Goal: Task Accomplishment & Management: Use online tool/utility

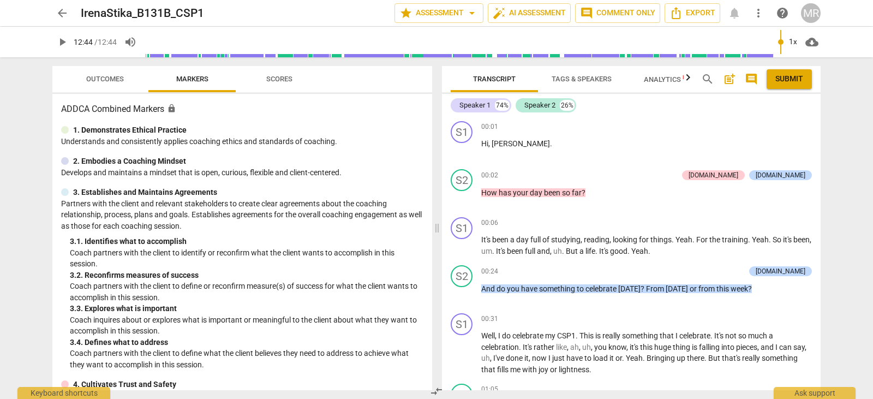
scroll to position [2920, 0]
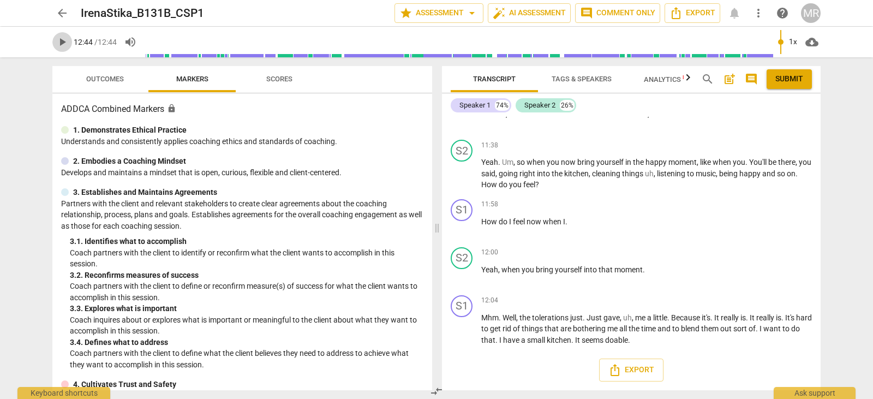
click at [61, 47] on span "play_arrow" at bounding box center [62, 41] width 13 height 13
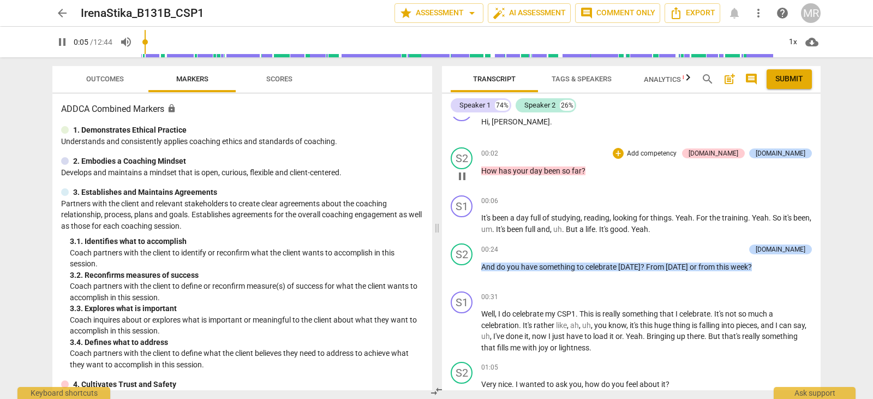
click at [678, 153] on p "Add competency" at bounding box center [652, 154] width 52 height 10
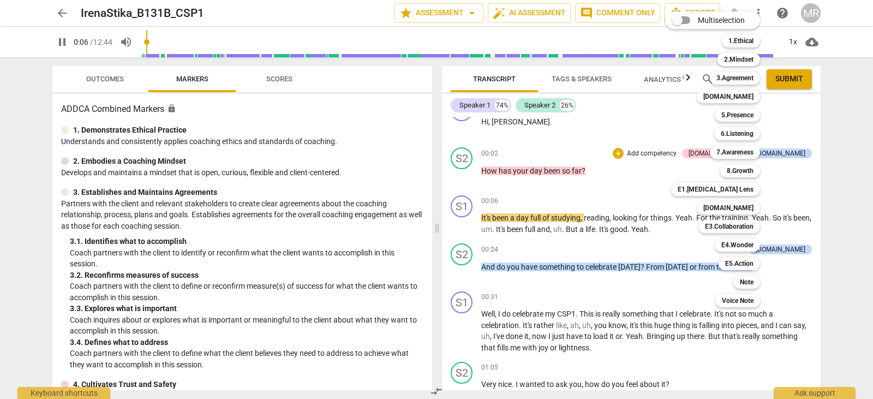
click at [695, 169] on div "Multiselection m 1.Ethical 1 2.Mindset 2 3.Agreement 3 [DOMAIN_NAME] 4 5.Presen…" at bounding box center [721, 159] width 120 height 301
click at [793, 251] on div at bounding box center [436, 199] width 873 height 399
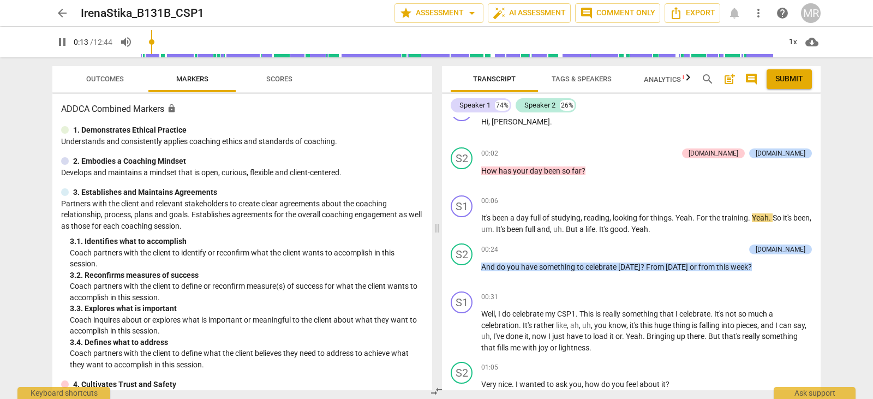
click at [793, 251] on div "[DOMAIN_NAME]" at bounding box center [781, 249] width 50 height 10
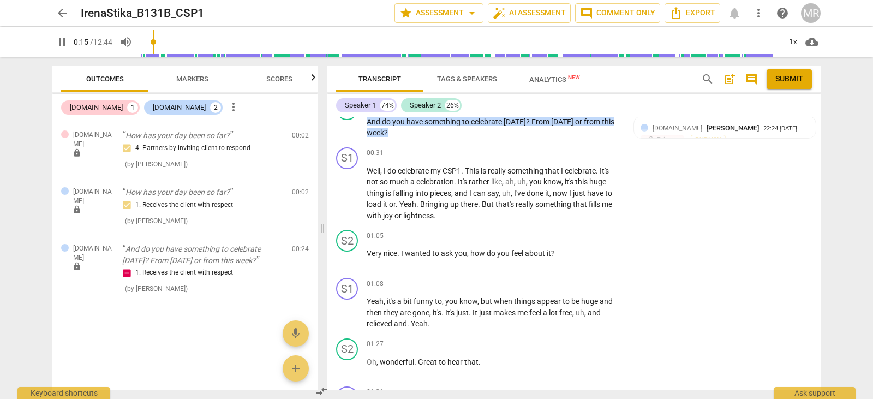
scroll to position [89, 0]
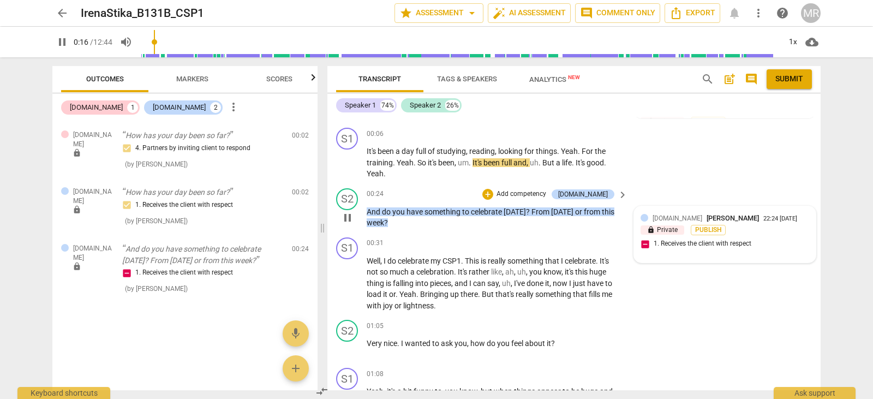
click at [707, 215] on span "[PERSON_NAME]" at bounding box center [733, 218] width 52 height 8
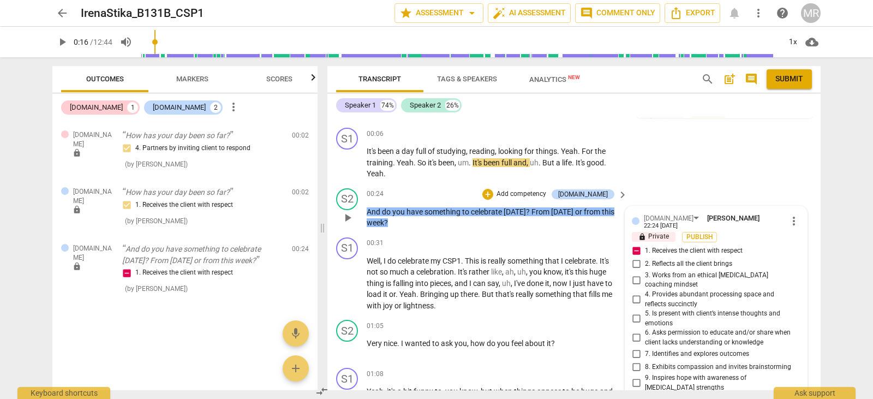
scroll to position [231, 0]
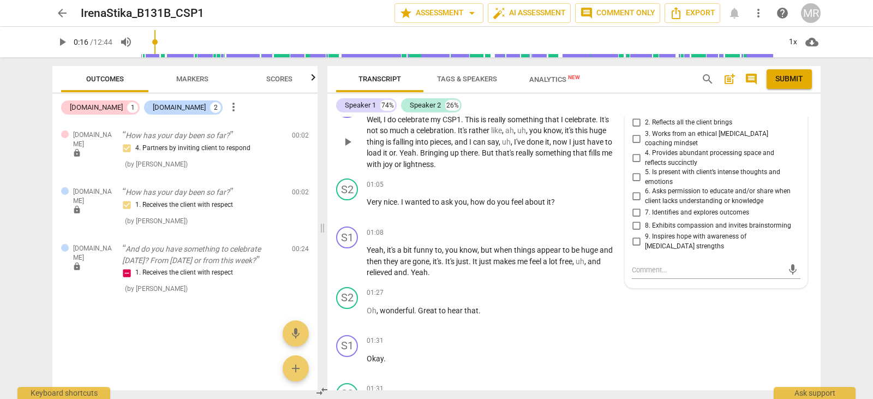
click at [816, 132] on div "S1 play_arrow pause 00:31 + Add competency keyboard_arrow_right Well , I do cel…" at bounding box center [573, 133] width 493 height 83
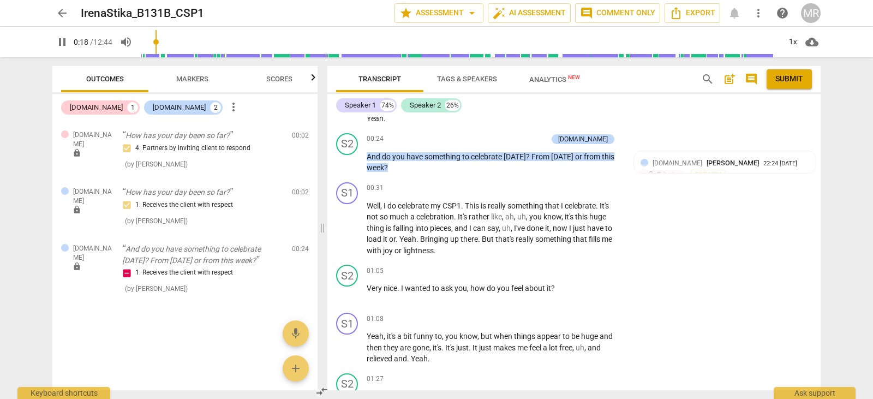
scroll to position [131, 0]
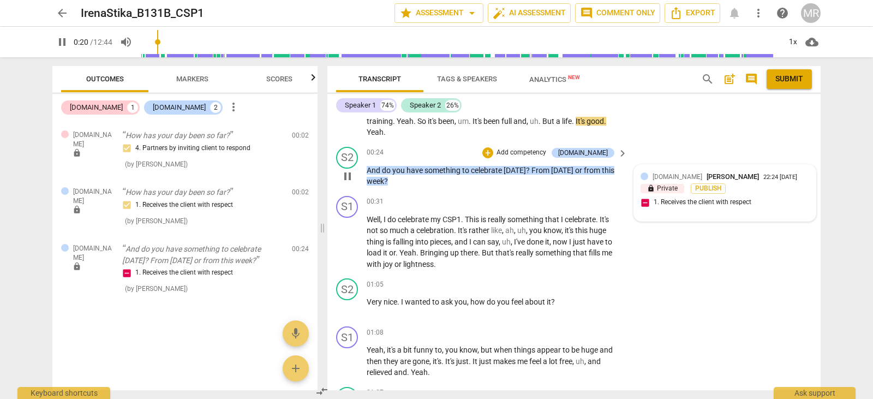
click at [642, 204] on div "[DOMAIN_NAME] [PERSON_NAME] 22:24 [DATE] lock Private Publish 1. Receives the c…" at bounding box center [725, 193] width 169 height 44
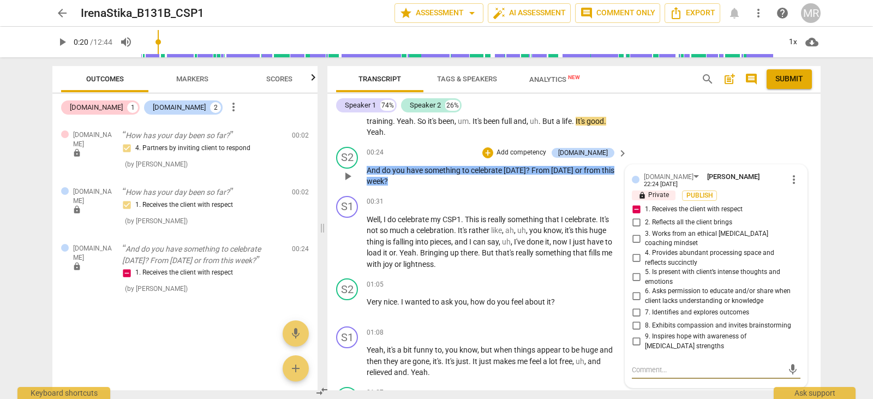
type input "21"
click at [639, 205] on input "1. Receives the client with respect" at bounding box center [635, 209] width 17 height 13
checkbox input "true"
drag, startPoint x: 816, startPoint y: 137, endPoint x: 610, endPoint y: 145, distance: 206.4
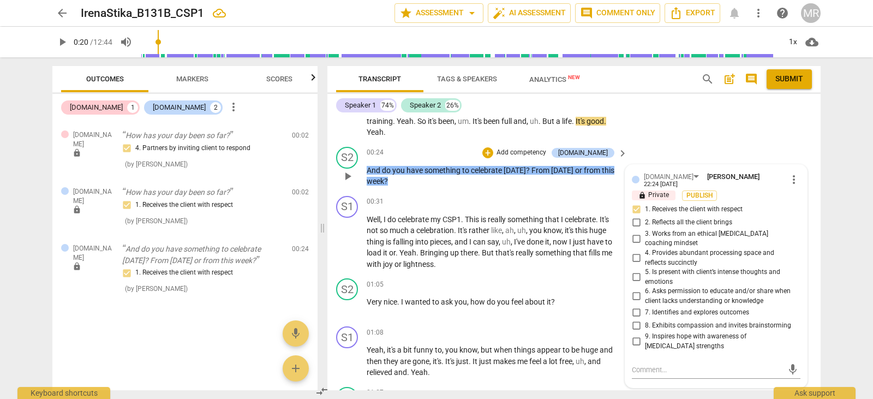
click at [797, 131] on div "S1 play_arrow pause 00:06 + Add competency keyboard_arrow_right It's been a day…" at bounding box center [573, 112] width 493 height 61
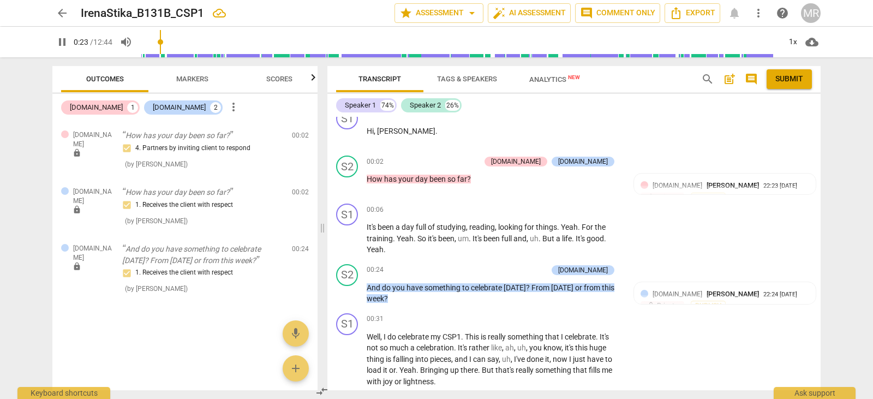
scroll to position [0, 0]
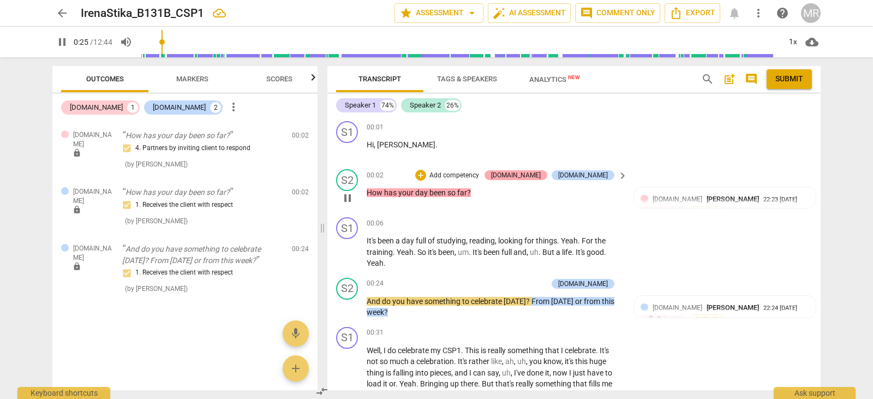
click at [541, 171] on div "[DOMAIN_NAME]" at bounding box center [516, 175] width 50 height 10
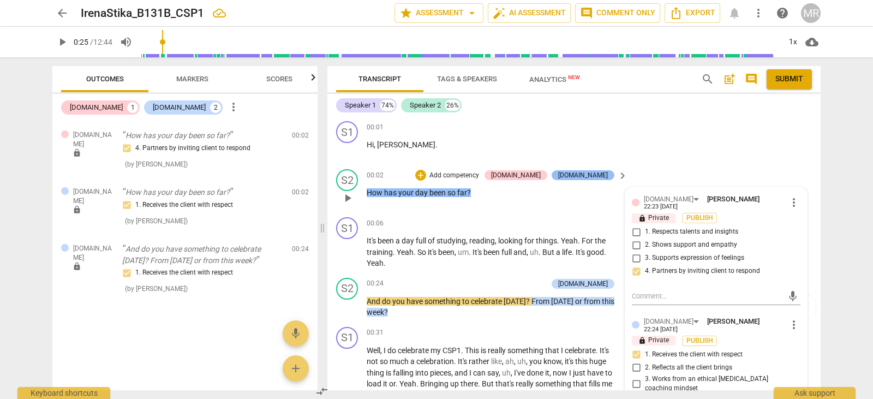
click at [601, 175] on div "[DOMAIN_NAME]" at bounding box center [583, 175] width 50 height 10
click at [646, 294] on textarea at bounding box center [707, 296] width 151 height 10
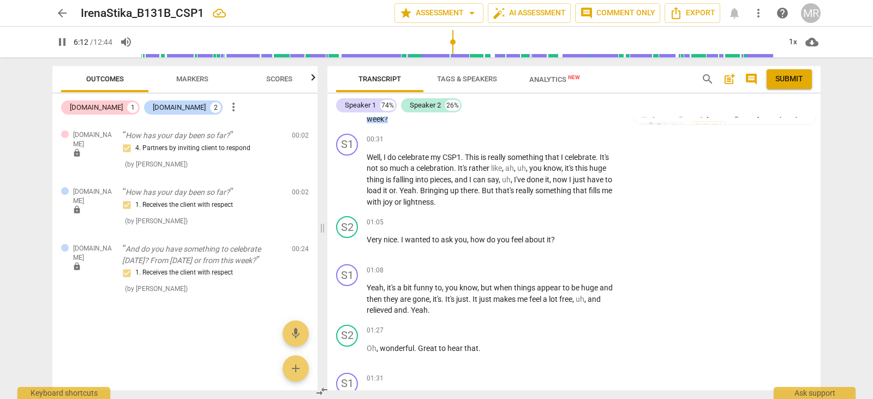
scroll to position [186, 0]
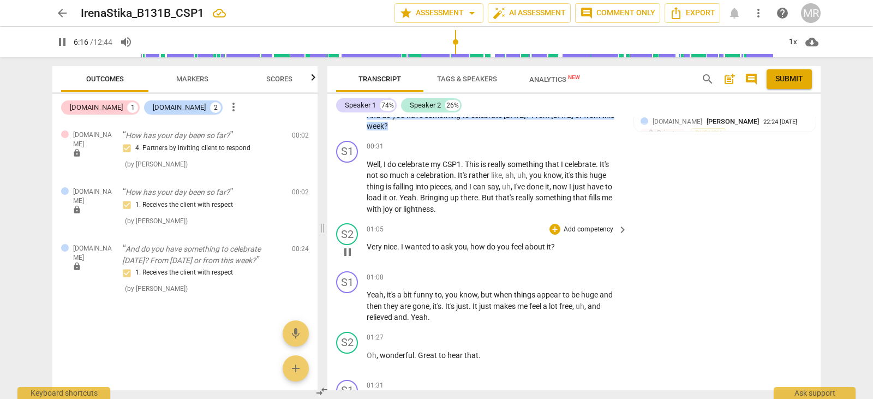
click at [579, 228] on p "Add competency" at bounding box center [589, 230] width 52 height 10
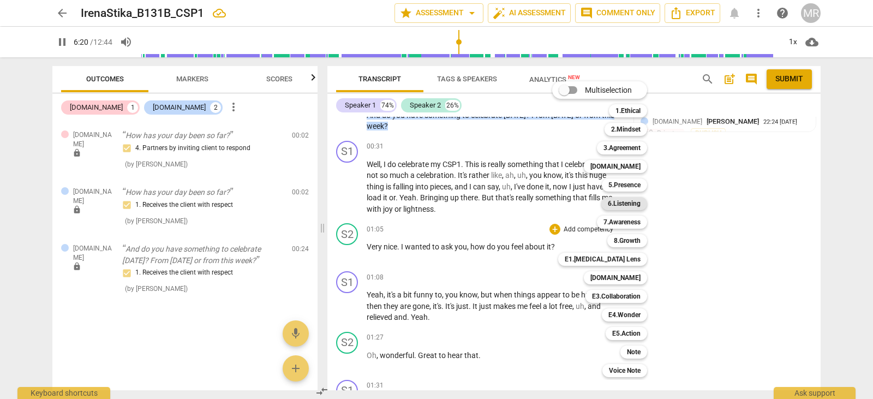
click at [632, 205] on b "6.Listening" at bounding box center [624, 203] width 33 height 13
type input "381"
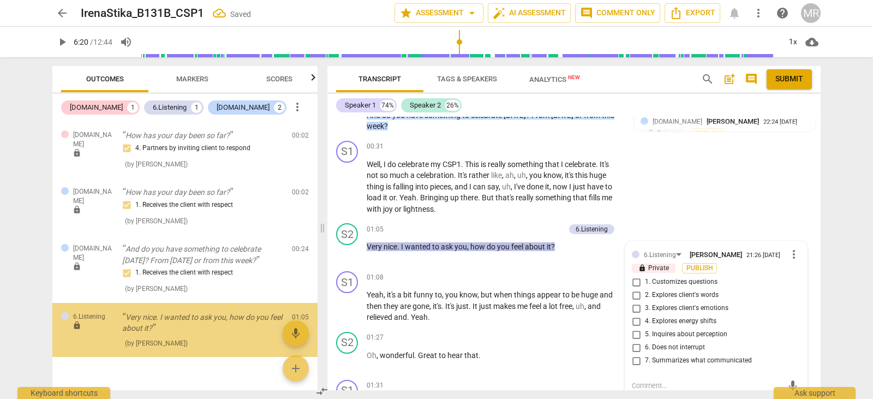
scroll to position [21, 0]
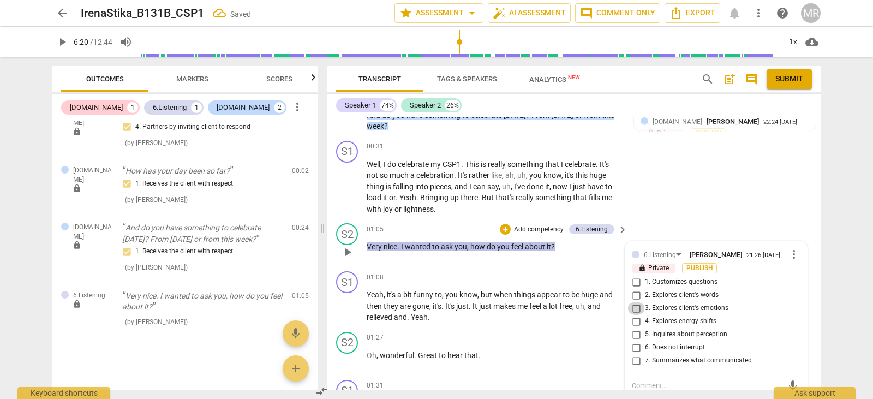
click at [632, 307] on input "3. Explores client's emotions" at bounding box center [635, 308] width 17 height 13
checkbox input "true"
click at [638, 347] on input "6. Does not interrupt" at bounding box center [635, 347] width 17 height 13
checkbox input "true"
click at [641, 387] on textarea at bounding box center [707, 385] width 151 height 10
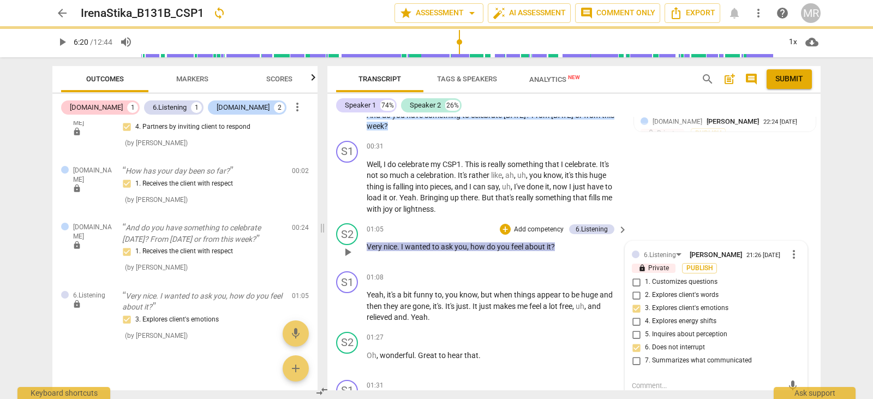
type textarea "V"
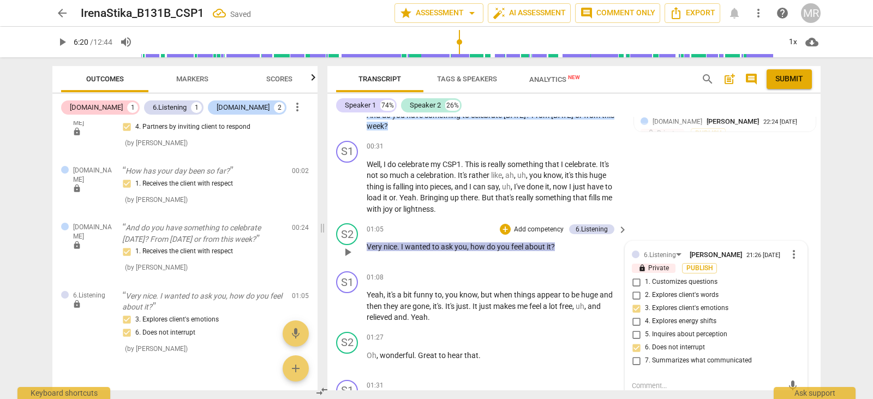
type textarea "Y"
type textarea "Yo"
type textarea "You"
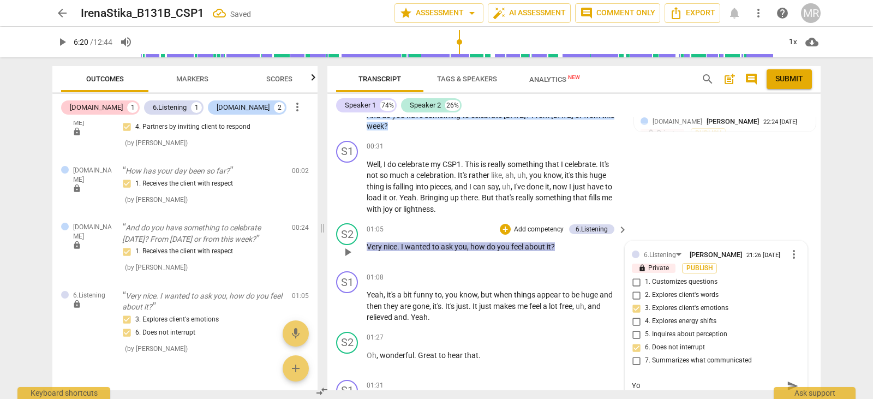
type textarea "You"
type textarea "You h"
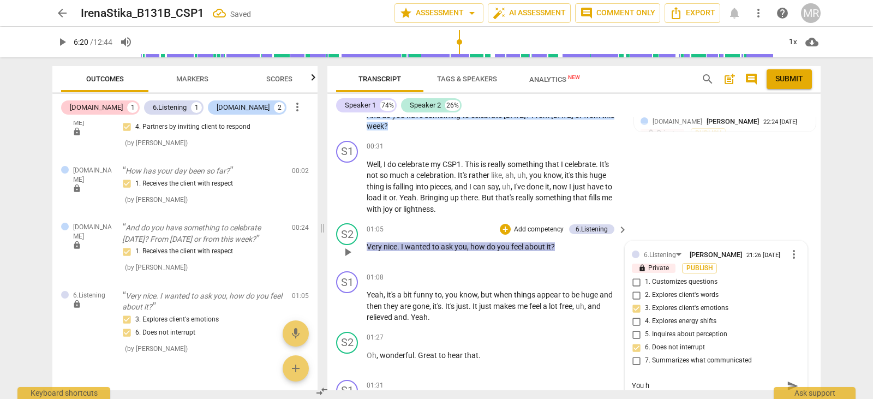
type textarea "You ha"
type textarea "You hav"
type textarea "You have"
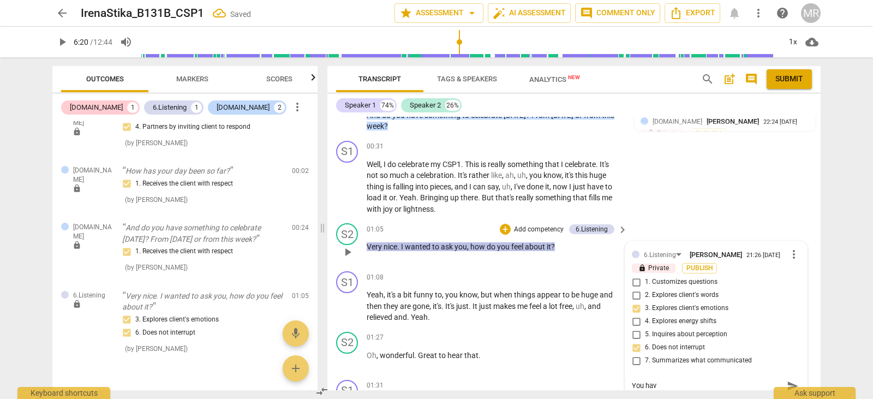
type textarea "You have"
type textarea "You have a"
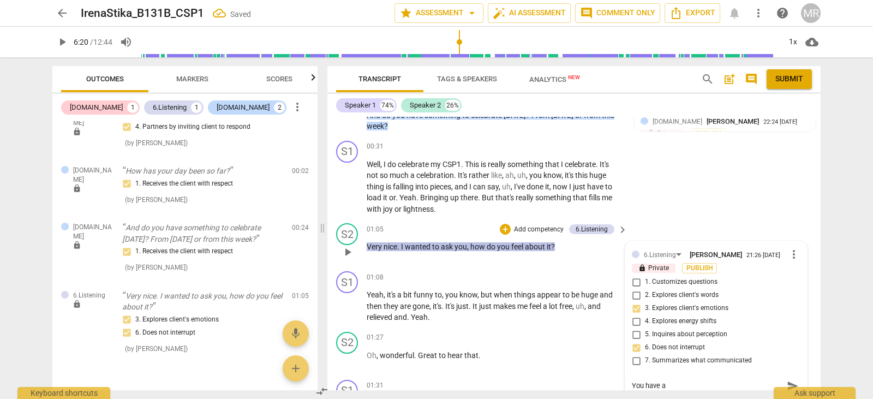
type textarea "You have a"
type textarea "You have a v"
type textarea "You have a ve"
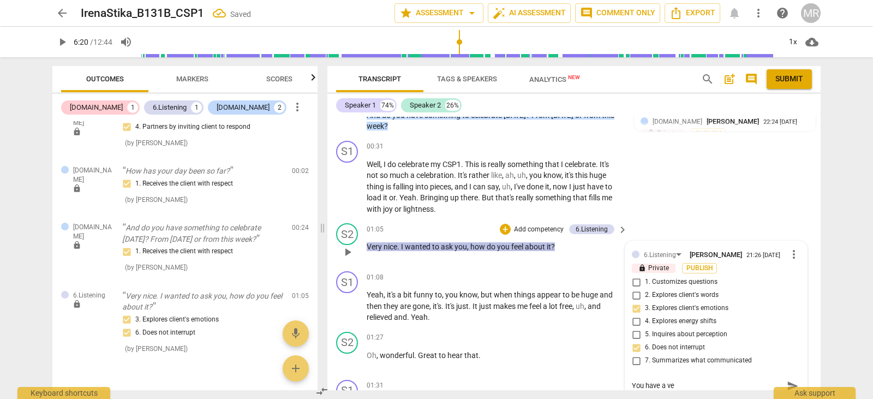
type textarea "You have a ver"
type textarea "You have a very"
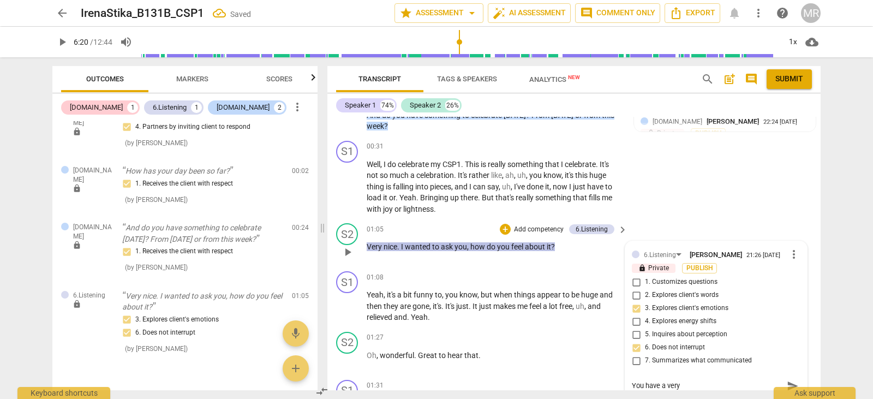
type textarea "You have a very n"
type textarea "You have a very ni"
type textarea "You have a very nic"
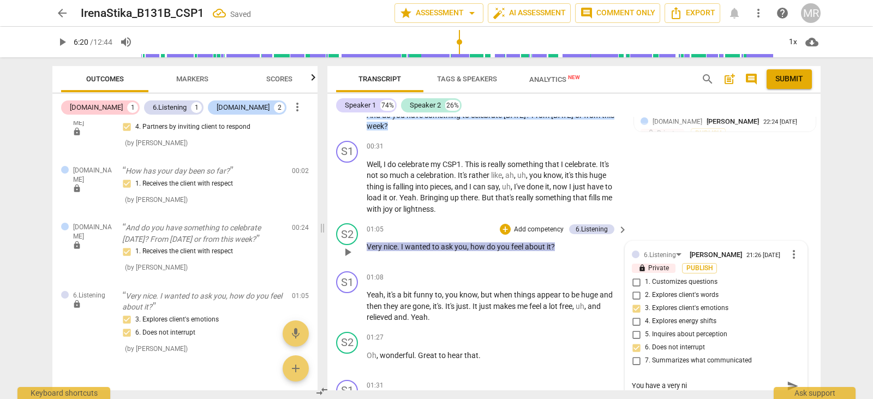
type textarea "You have a very nic"
type textarea "You have a very nice"
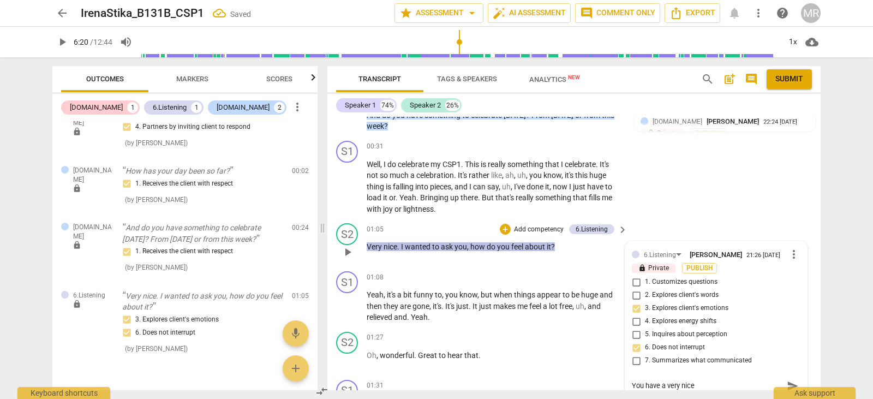
type textarea "You have a very nice p"
type textarea "You have a very nice pr"
type textarea "You have a very nice pre"
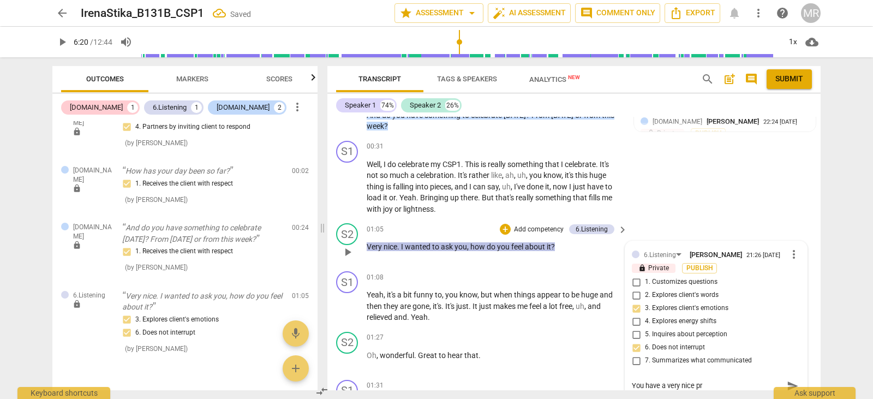
type textarea "You have a very nice pre"
type textarea "You have a very nice pres"
type textarea "You have a very nice prese"
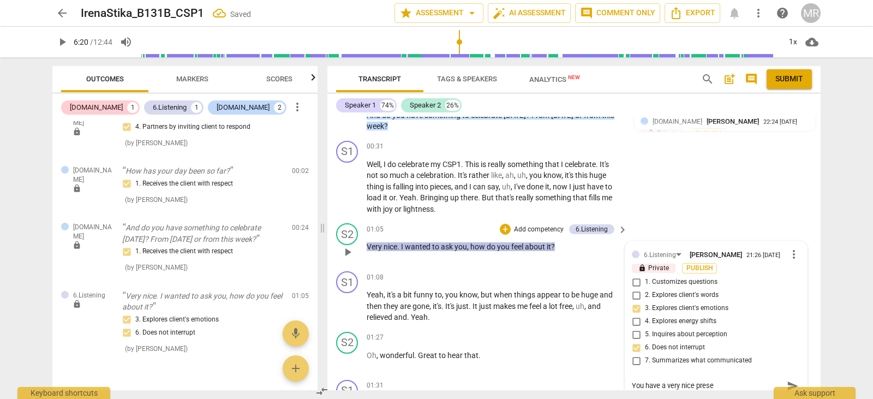
type textarea "You have a very nice presen"
type textarea "You have a very nice presenc"
type textarea "You have a very nice presence"
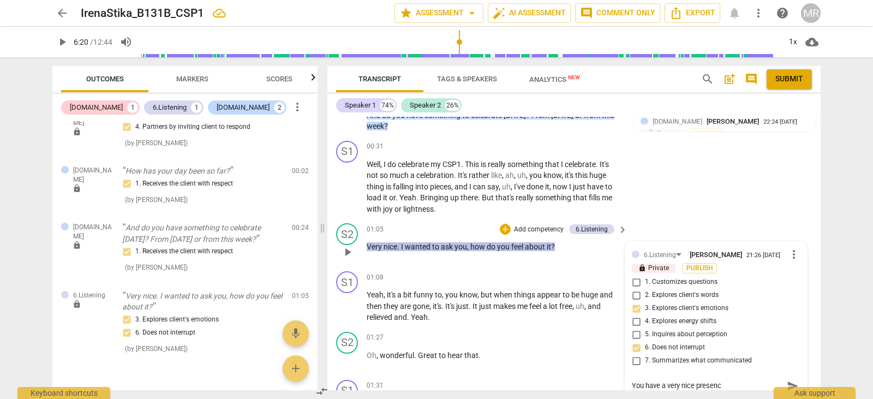
type textarea "You have a very nice presence"
type textarea "You have a very nice presence a"
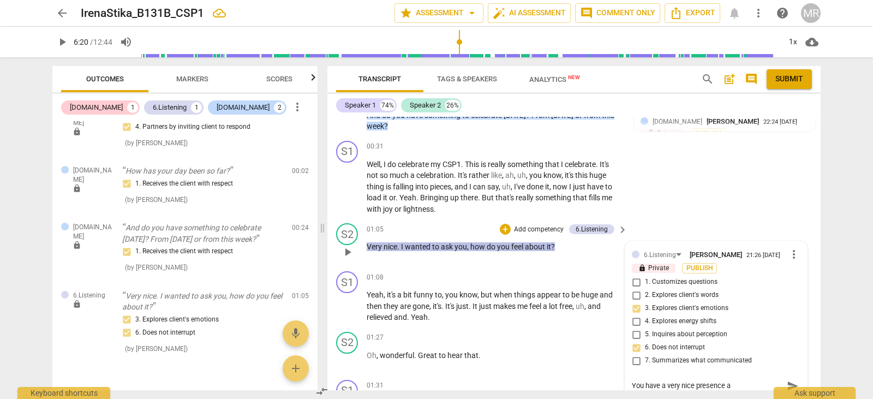
type textarea "You have a very nice presence an"
type textarea "You have a very nice presence and"
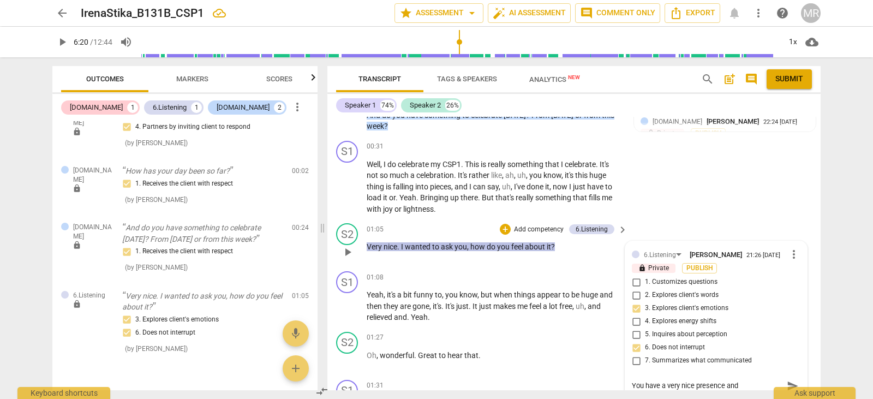
type textarea "You have a very nice presence and"
type textarea "You have a very nice presence and w"
type textarea "You have a very nice presence and"
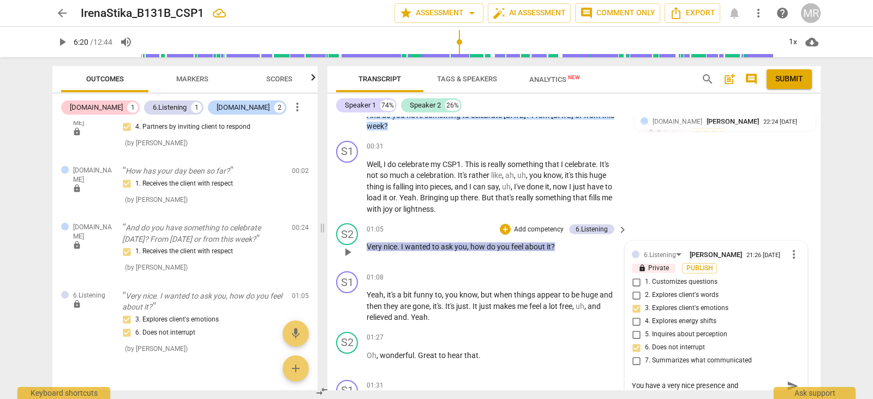
type textarea "You have a very nice presence and"
type textarea "You have a very nice presence an"
type textarea "You have a very nice presence a"
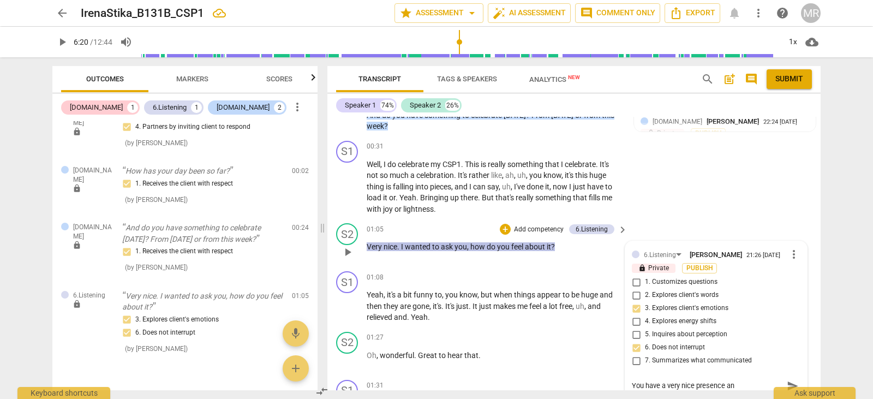
type textarea "You have a very nice presence a"
type textarea "You have a very nice presence"
type textarea "You have a very nice presence a"
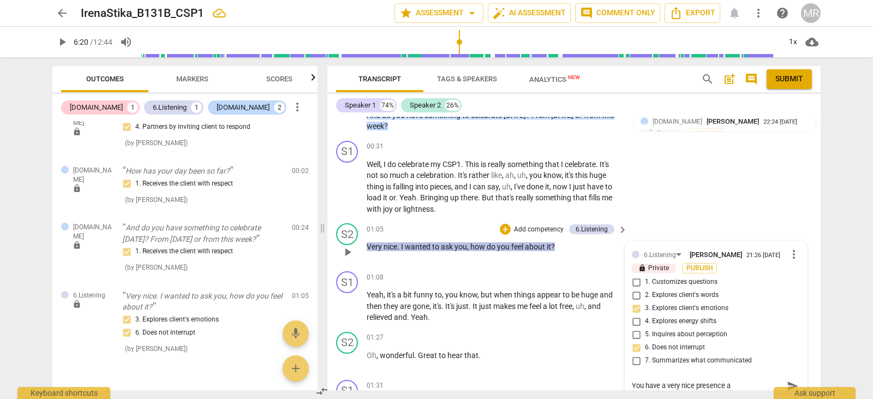
type textarea "You have a very nice presence an"
type textarea "You have a very nice presence and"
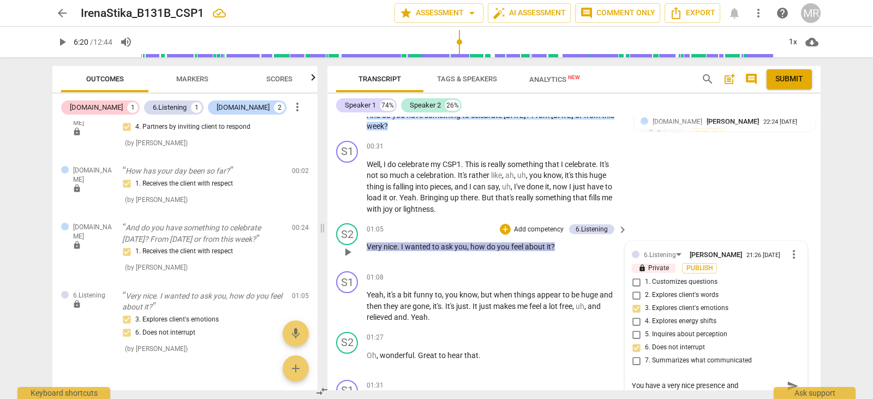
type textarea "You have a very nice presence and"
type textarea "You have a very nice presence and a"
type textarea "You have a very nice presence and as"
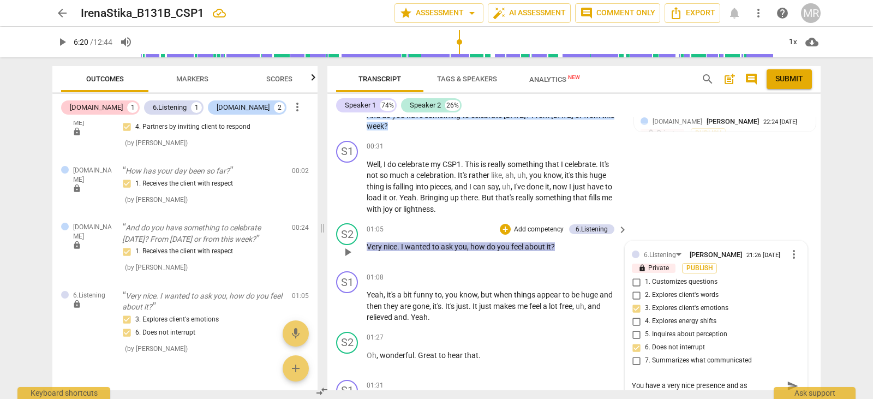
type textarea "You have a very nice presence and ask"
type textarea "You have a very nice presence and aske"
type textarea "You have a very nice presence and asked"
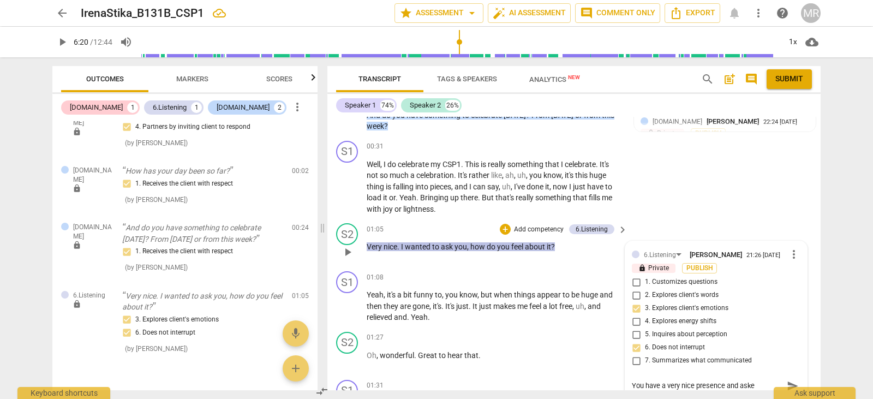
type textarea "You have a very nice presence and asked"
type textarea "You have a very nice presence and asked q"
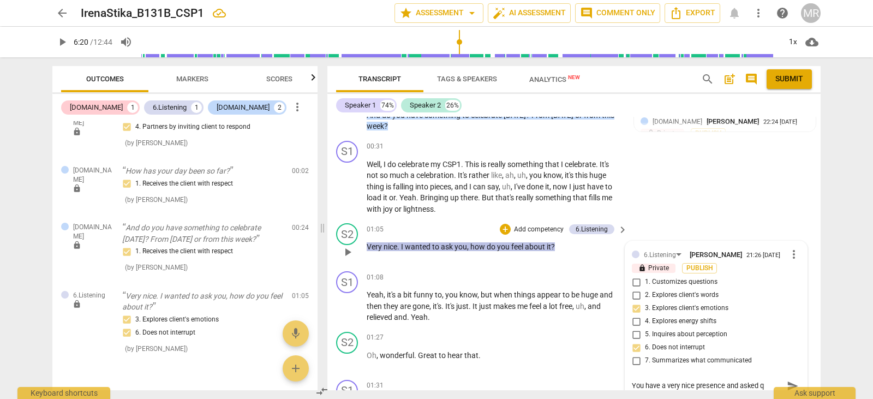
type textarea "You have a very nice presence and asked qu"
type textarea "You have a very nice presence and asked que"
type textarea "You have a very nice presence and asked ques"
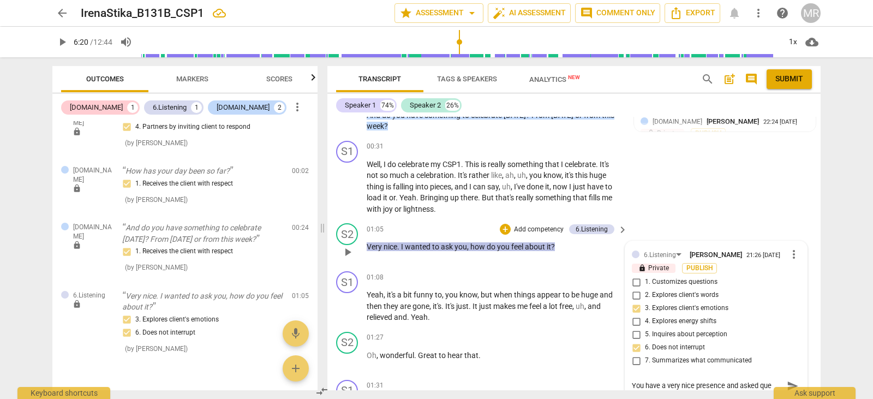
type textarea "You have a very nice presence and asked ques"
type textarea "You have a very nice presence and asked quest"
type textarea "You have a very nice presence and asked questi"
type textarea "You have a very nice presence and asked [PERSON_NAME]"
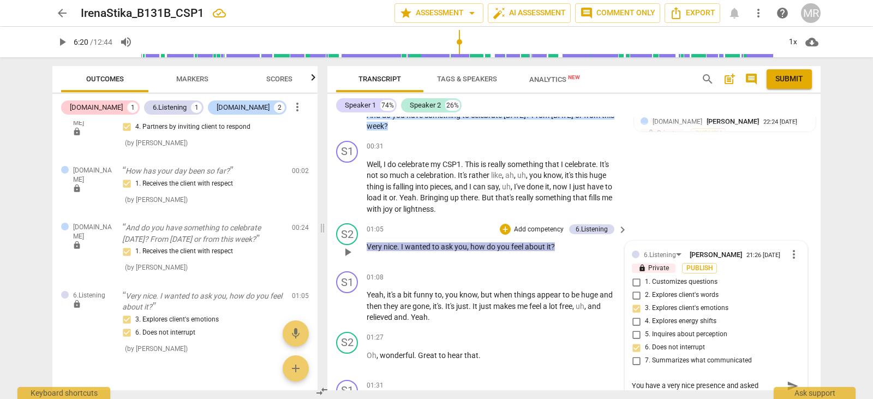
scroll to position [9, 0]
type textarea "You have a very nice presence and asked question"
type textarea "You have a very nice presence and asked questions"
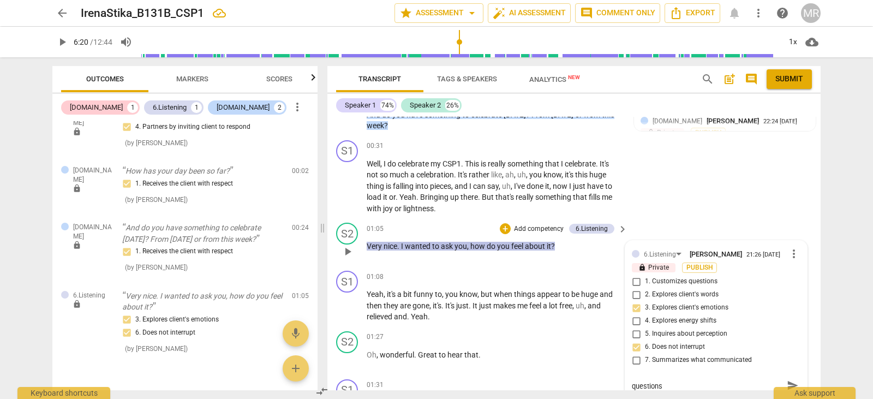
type textarea "You have a very nice presence and asked questions"
type textarea "You have a very nice presence and asked questions t"
type textarea "You have a very nice presence and asked questions th"
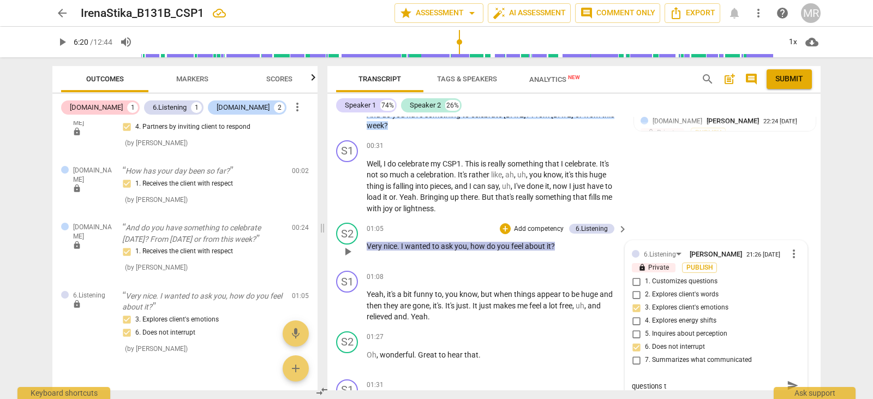
type textarea "You have a very nice presence and asked questions th"
type textarea "You have a very nice presence and asked questions tha"
type textarea "You have a very nice presence and asked questions that"
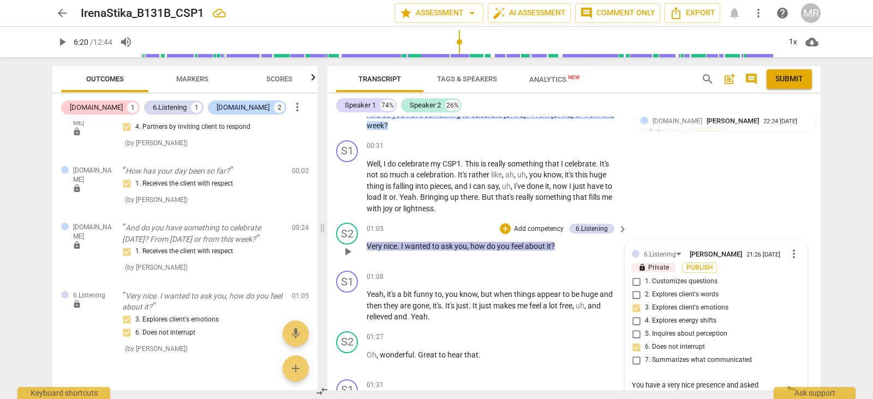
scroll to position [0, 0]
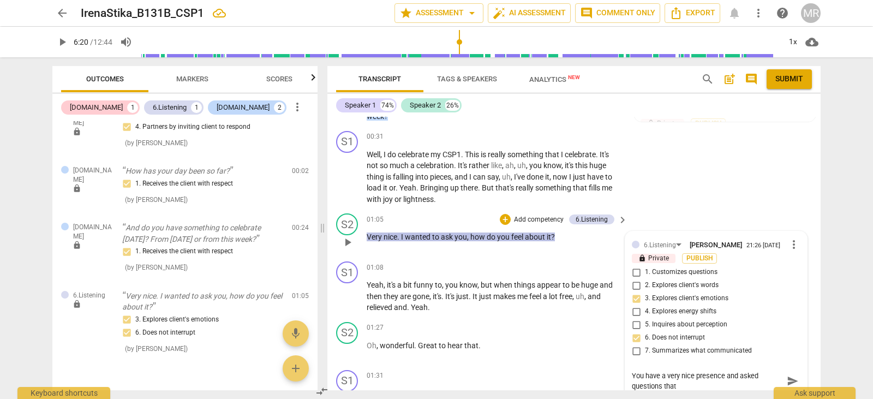
type textarea "You have a very nice presence and asked questions that"
type textarea "You have a very nice presence and asked questions that a"
type textarea "You have a very nice presence and asked questions that al"
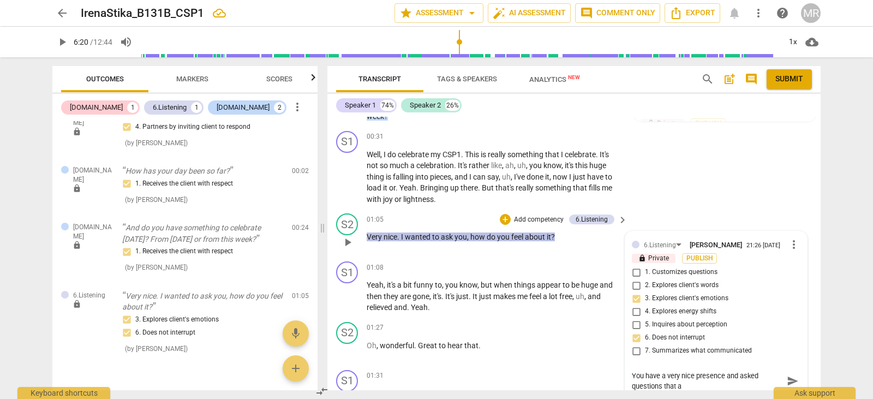
type textarea "You have a very nice presence and asked questions that al"
type textarea "You have a very nice presence and asked questions that all"
type textarea "You have a very nice presence and asked questions that allo"
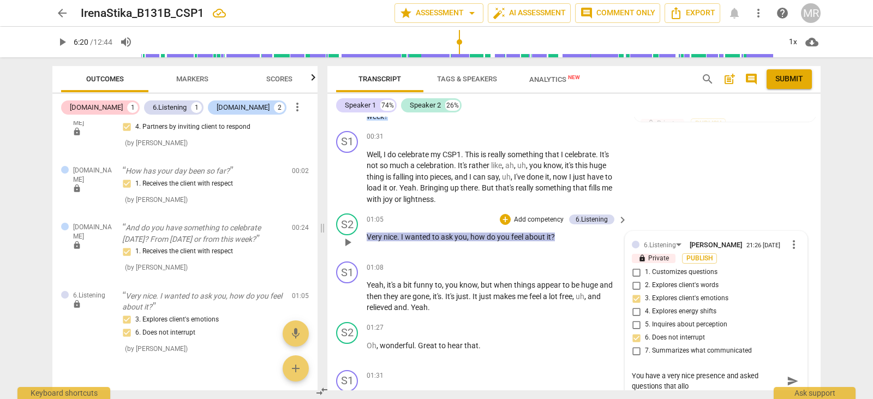
type textarea "You have a very nice presence and asked questions that allow"
type textarea "You have a very nice presence and asked questions that allowe"
type textarea "You have a very nice presence and asked questions that allowed"
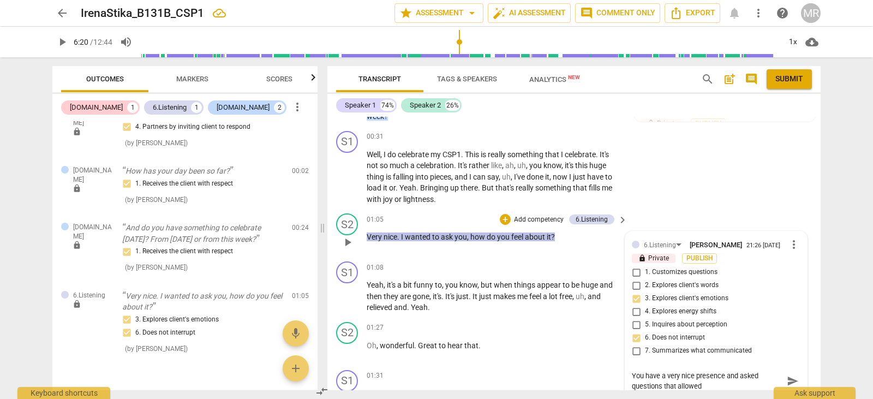
type textarea "You have a very nice presence and asked questions that allowed"
type textarea "You have a very nice presence and asked questions that allowed y"
type textarea "You have a very nice presence and asked questions that allowed [PERSON_NAME]"
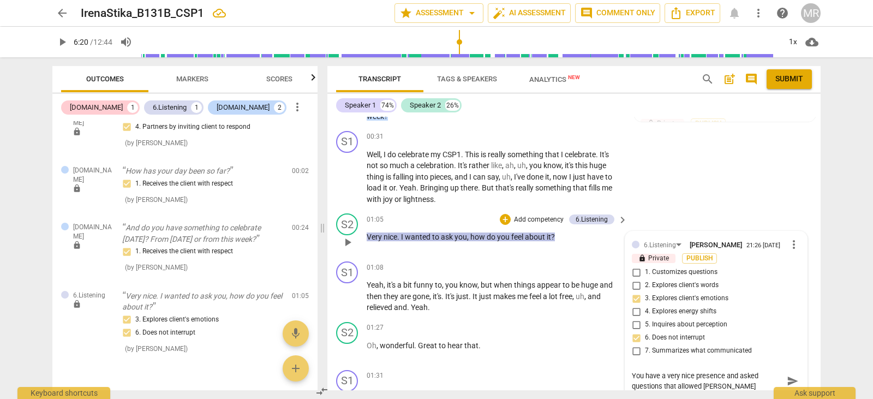
type textarea "You have a very nice presence and asked questions that allowed you"
type textarea "You have a very nice presence and asked questions that allowed your"
type textarea "You have a very nice presence and asked questions that allowed yourc"
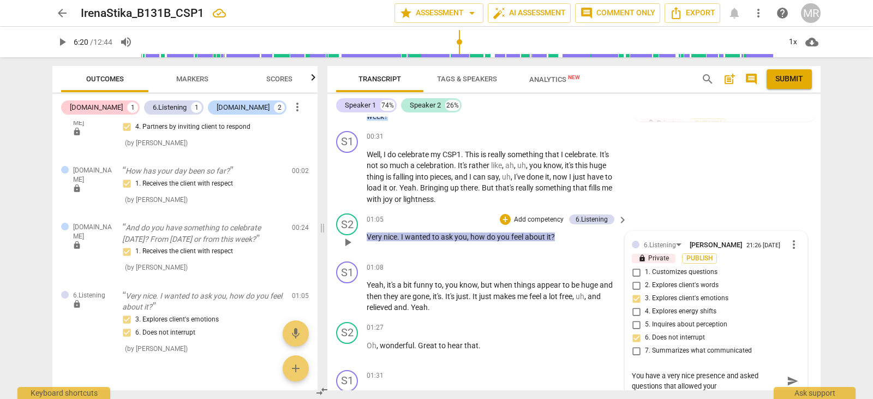
type textarea "You have a very nice presence and asked questions that allowed yourc"
type textarea "You have a very nice presence and asked questions that allowed your"
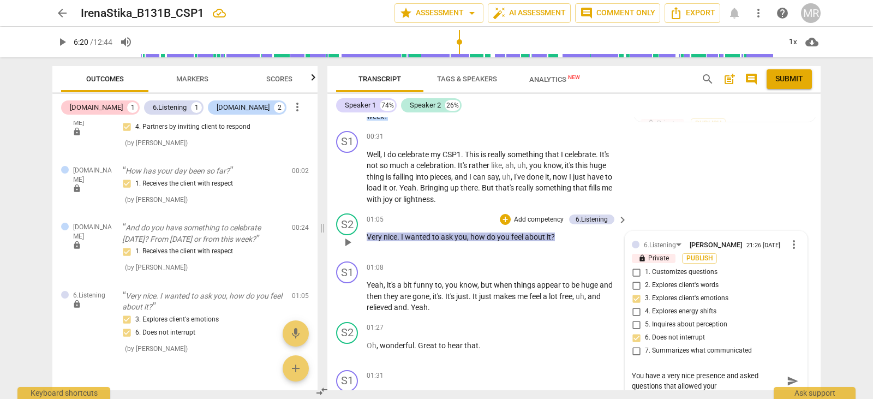
type textarea "You have a very nice presence and asked questions that allowed your c"
type textarea "You have a very nice presence and asked questions that allowed your cl"
type textarea "You have a very nice presence and asked questions that allowed your cli"
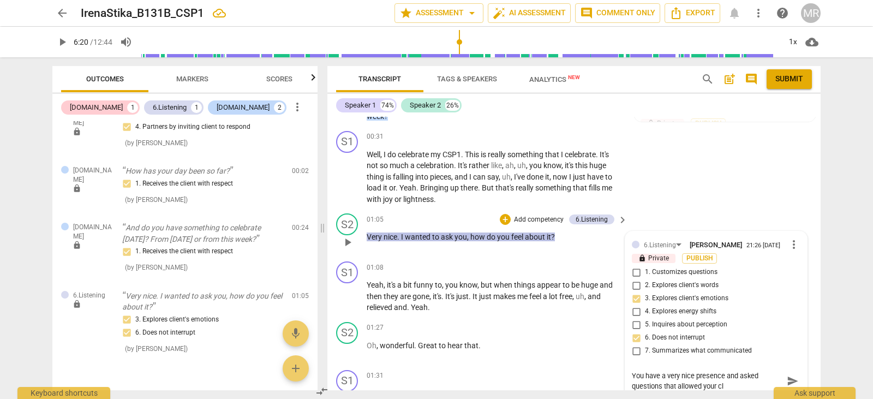
type textarea "You have a very nice presence and asked questions that allowed your cli"
type textarea "You have a very nice presence and asked questions that allowed your clie"
type textarea "You have a very nice presence and asked questions that allowed your clien"
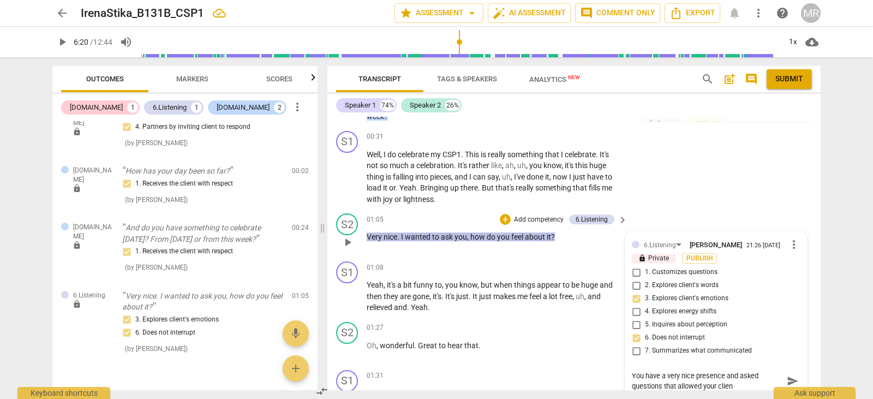
type textarea "You have a very nice presence and asked questions that allowed your client"
type textarea "You have a very nice presence and asked questions that allowed your client t"
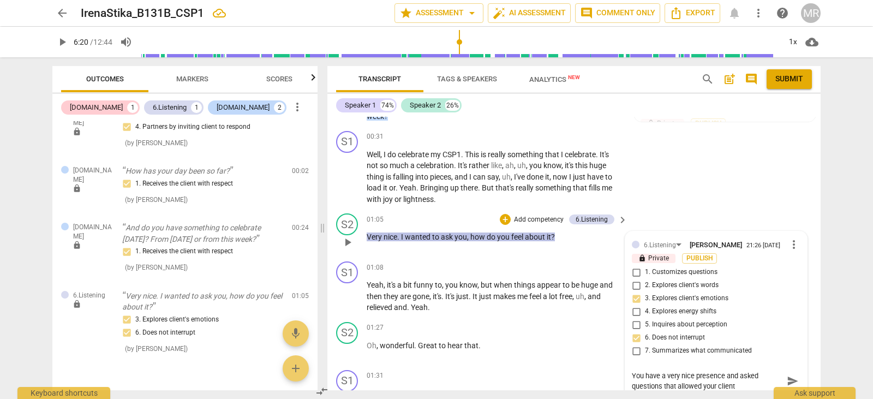
type textarea "You have a very nice presence and asked questions that allowed your client t"
type textarea "You have a very nice presence and asked questions that allowed your client to"
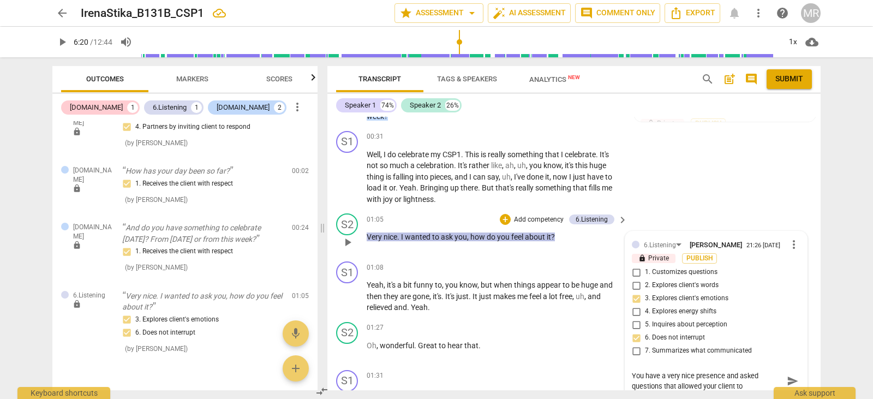
type textarea "You have a very nice presence and asked questions that allowed your client to f"
type textarea "You have a very nice presence and asked questions that allowed your client to fe"
type textarea "You have a very nice presence and asked questions that allowed your client to f…"
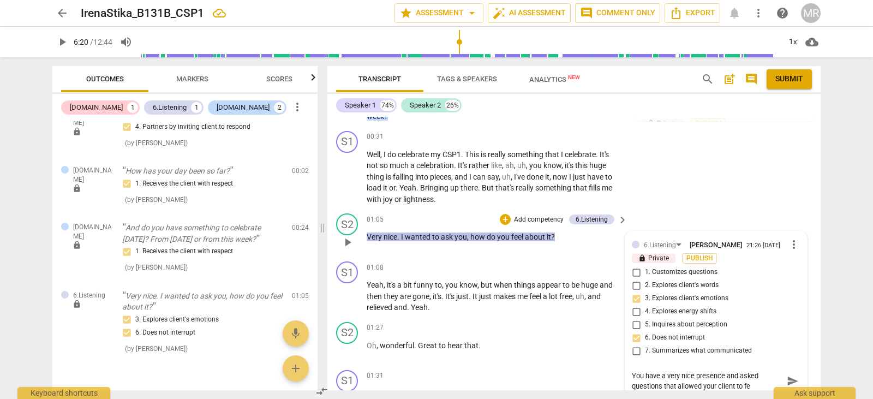
type textarea "You have a very nice presence and asked questions that allowed your client to f…"
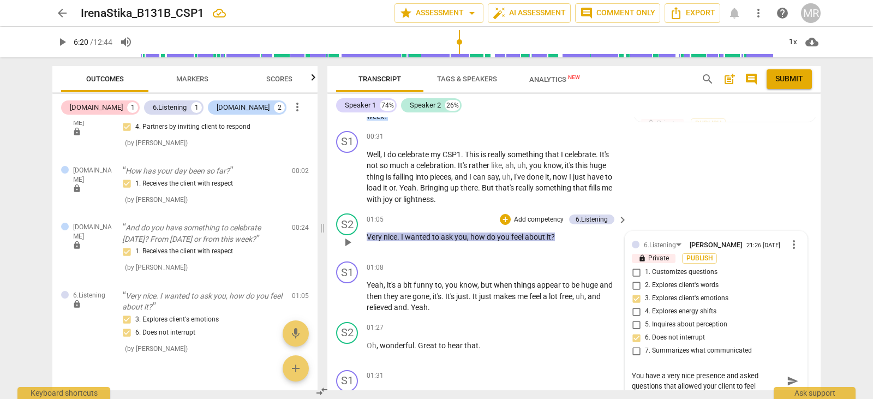
type textarea "You have a very nice presence and asked questions that allowed your client to f…"
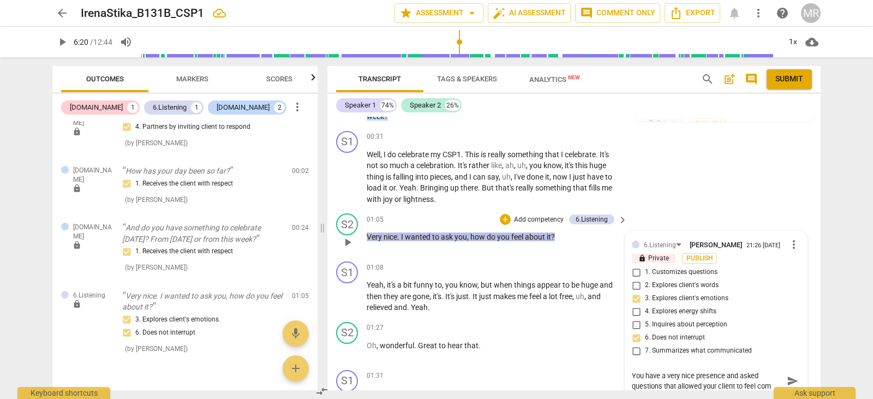
type textarea "You have a very nice presence and asked questions that allowed your client to f…"
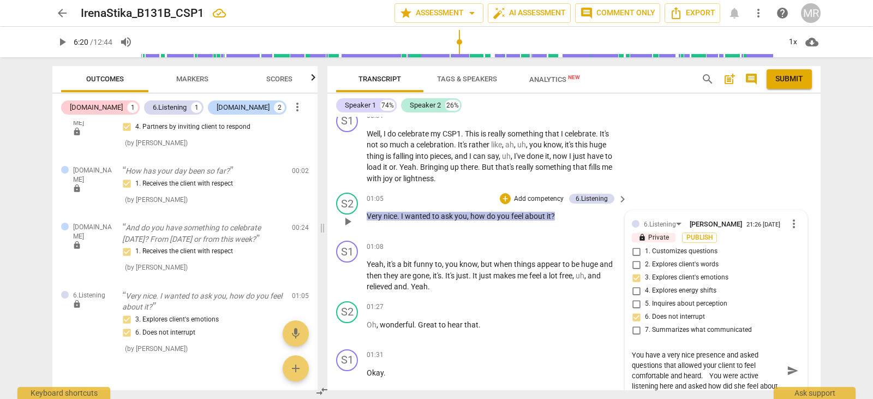
scroll to position [218, 0]
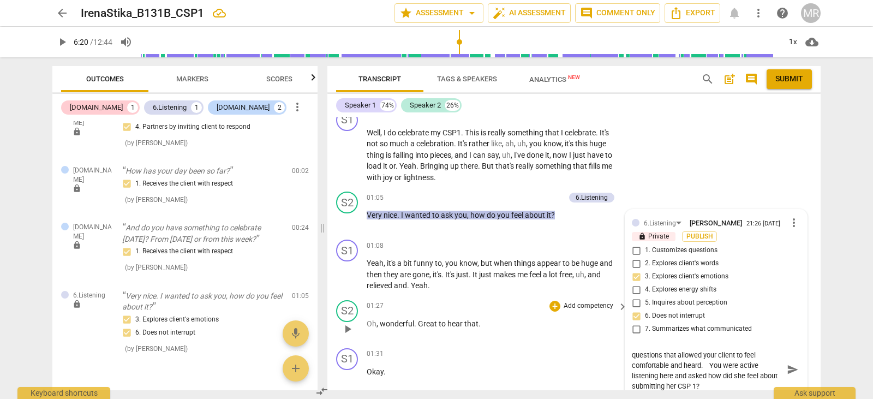
click at [573, 311] on div "+ Add competency" at bounding box center [581, 306] width 65 height 11
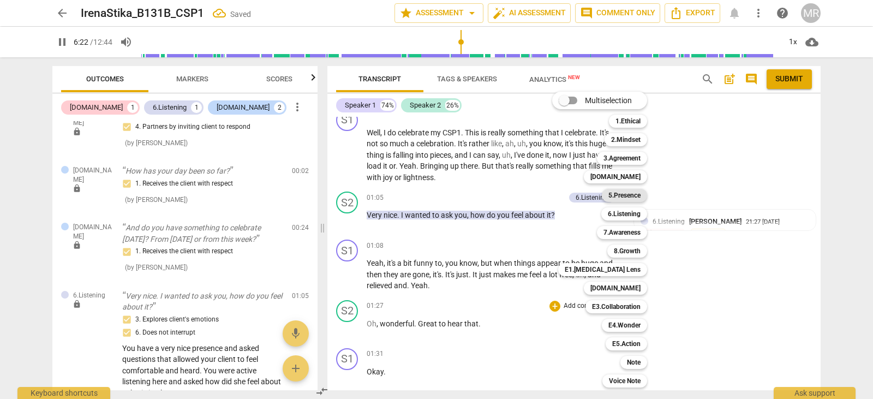
click at [635, 199] on b "5.Presence" at bounding box center [624, 195] width 32 height 13
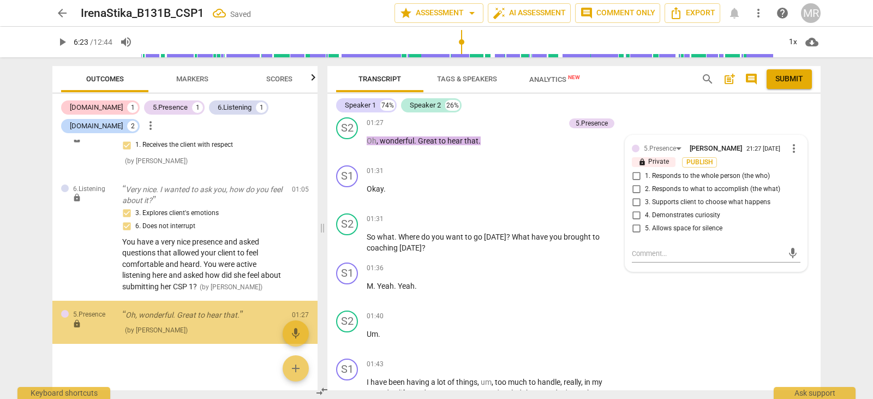
scroll to position [153, 0]
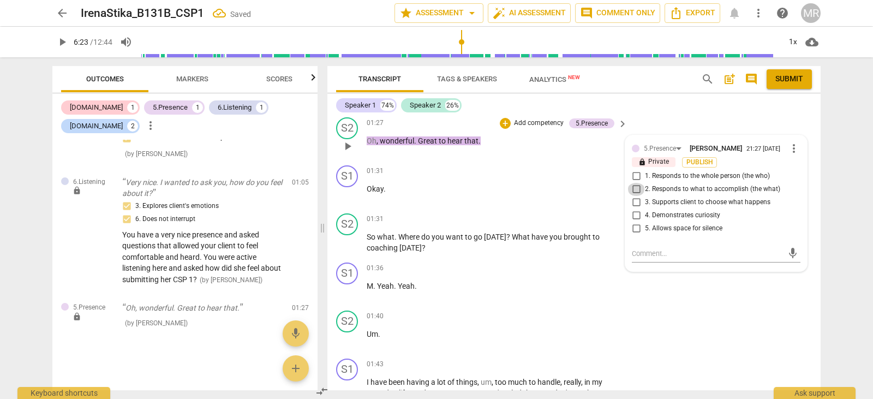
click at [638, 187] on input "2. Responds to what to accomplish (the what)" at bounding box center [635, 189] width 17 height 13
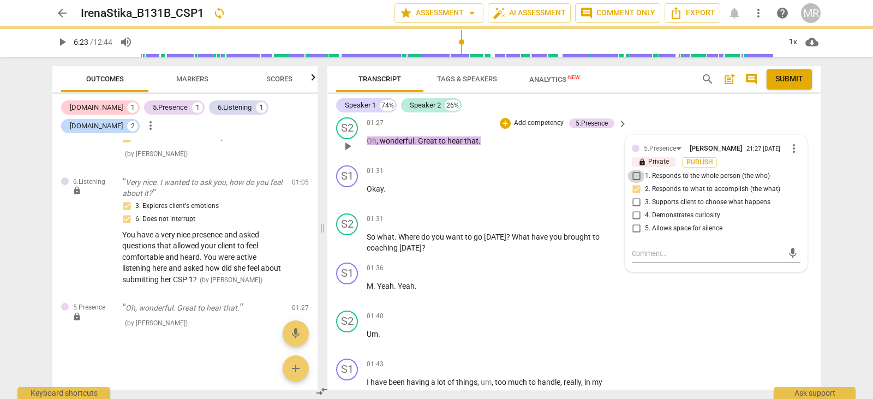
click at [638, 176] on input "1. Responds to the whole person (the who)" at bounding box center [635, 176] width 17 height 13
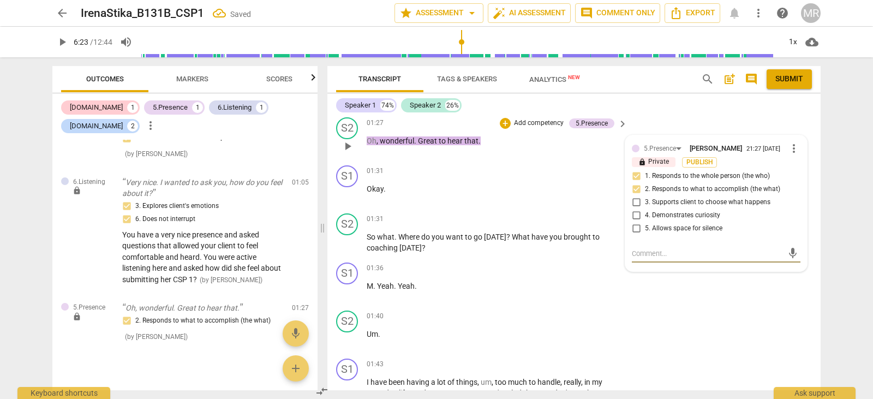
click at [644, 252] on textarea at bounding box center [707, 253] width 151 height 10
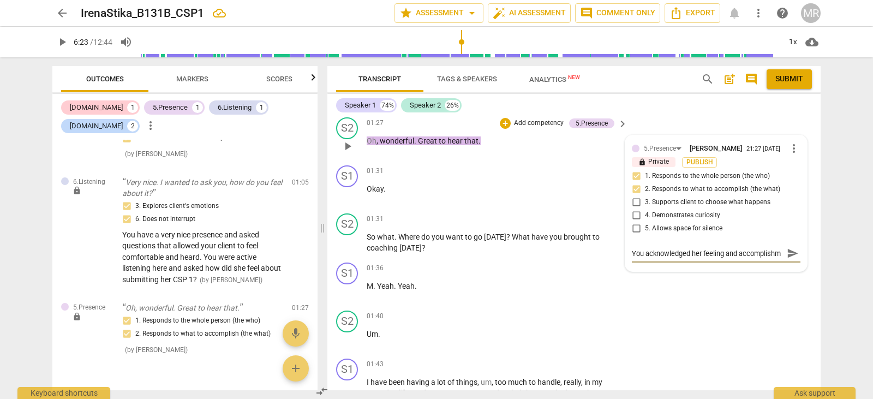
scroll to position [10, 0]
click at [463, 273] on div "01:36 + Add competency keyboard_arrow_right" at bounding box center [498, 268] width 262 height 12
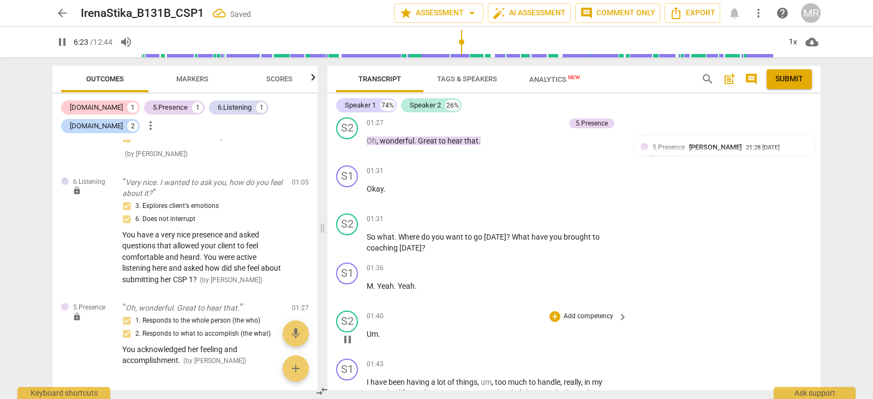
click at [422, 325] on div "01:40 + Add competency keyboard_arrow_right Um ." at bounding box center [498, 329] width 262 height 39
click at [587, 364] on p "Add competency" at bounding box center [589, 365] width 52 height 10
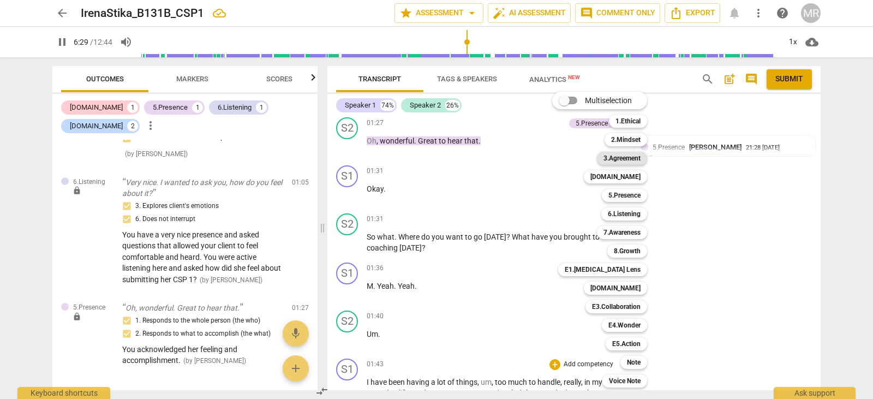
click at [624, 154] on b "3.Agreement" at bounding box center [621, 158] width 37 height 13
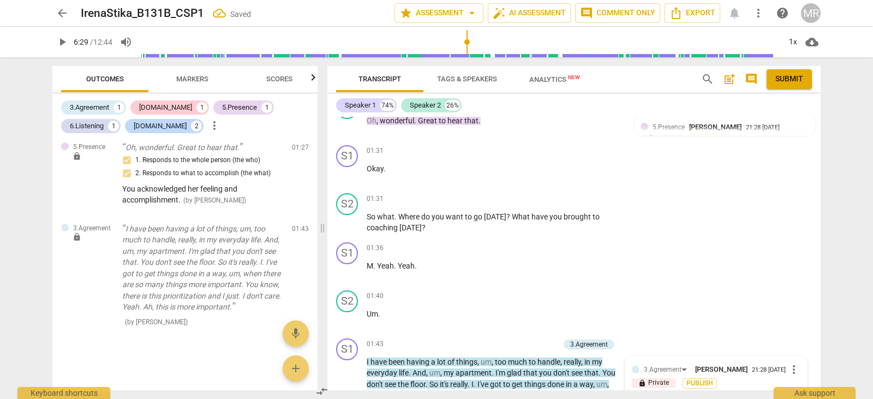
scroll to position [317, 0]
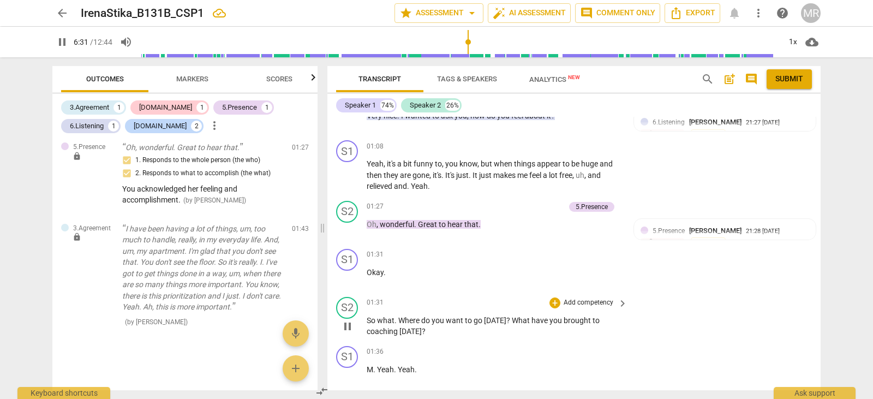
click at [568, 300] on p "Add competency" at bounding box center [589, 303] width 52 height 10
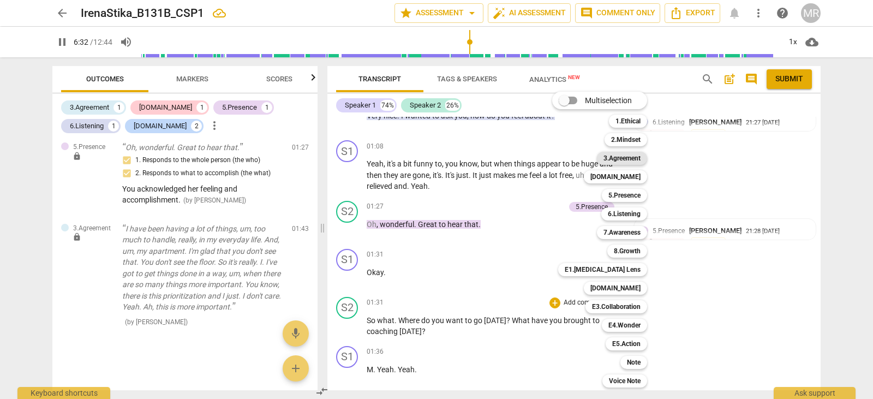
click at [639, 153] on b "3.Agreement" at bounding box center [621, 158] width 37 height 13
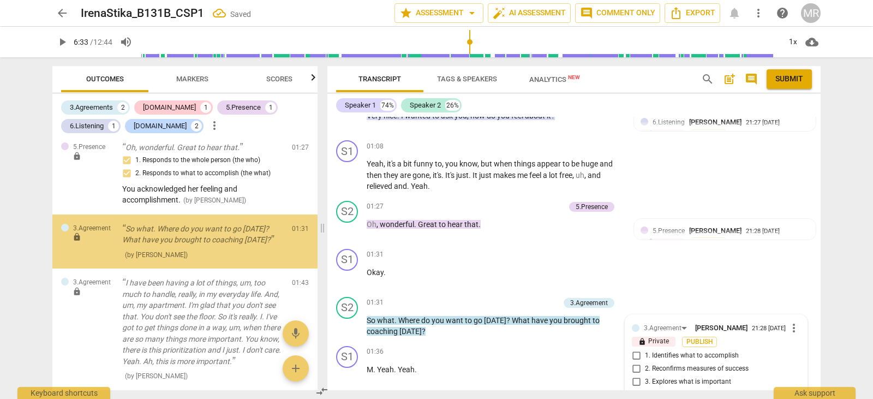
scroll to position [290, 0]
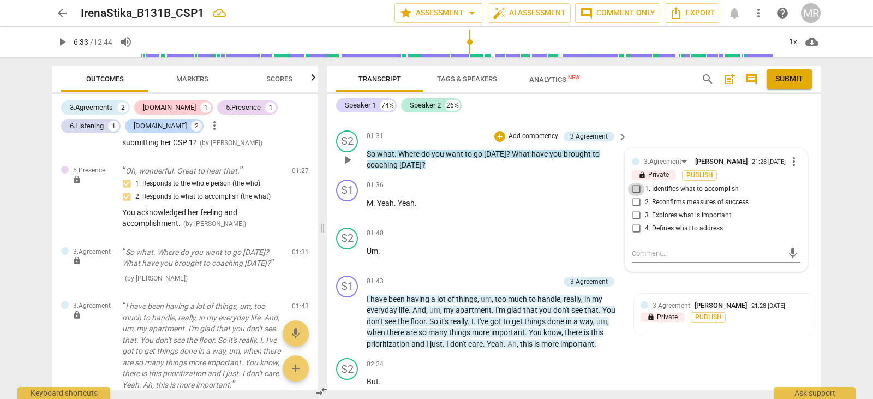
click at [633, 188] on input "1. Identifies what to accomplish" at bounding box center [635, 189] width 17 height 13
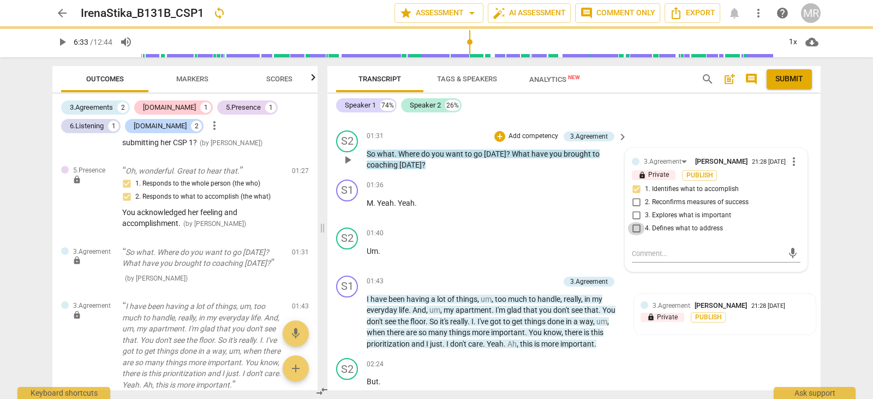
click at [635, 229] on input "4. Defines what to address" at bounding box center [635, 228] width 17 height 13
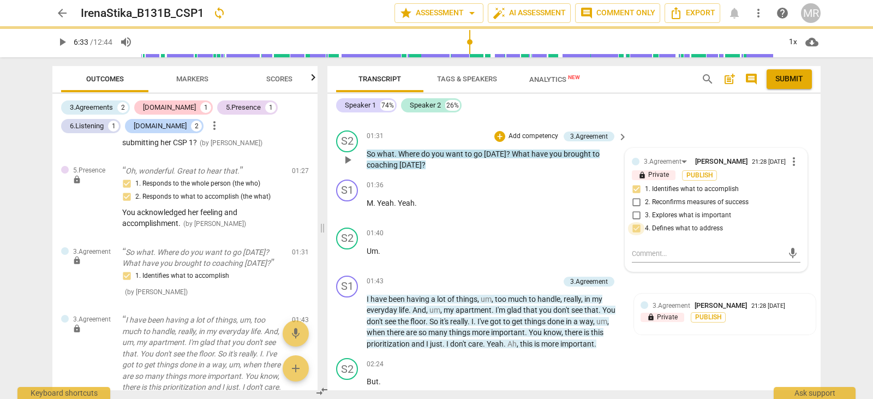
click at [635, 228] on input "4. Defines what to address" at bounding box center [635, 228] width 17 height 13
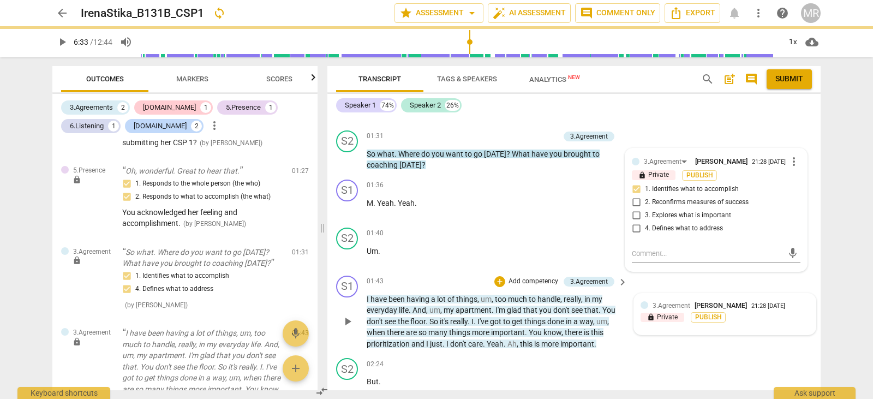
click at [782, 313] on div "lock Private Publish" at bounding box center [725, 317] width 169 height 10
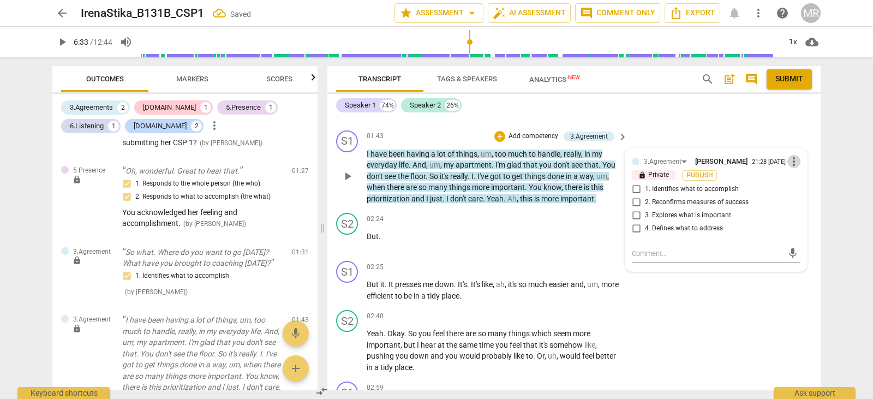
click at [789, 161] on span "more_vert" at bounding box center [793, 161] width 13 height 13
click at [789, 183] on li "Delete" at bounding box center [802, 181] width 38 height 21
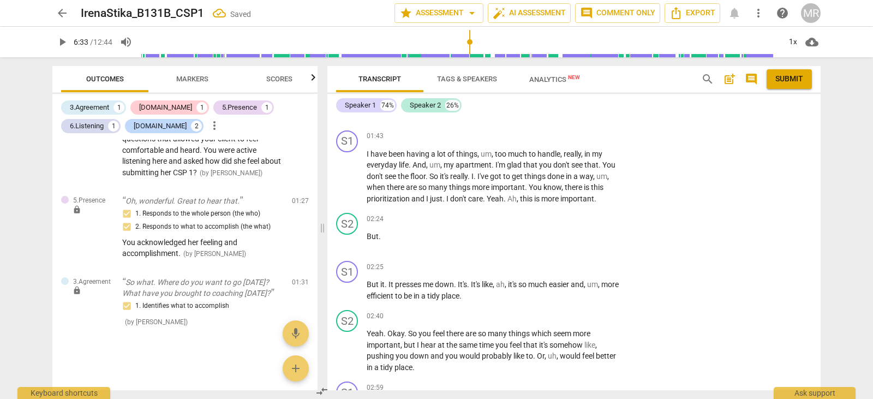
scroll to position [448, 0]
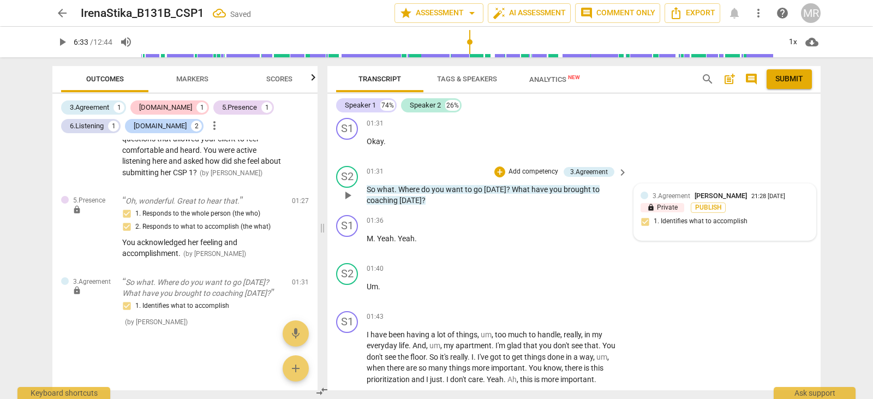
click at [718, 191] on div "3.Agreement [PERSON_NAME]" at bounding box center [702, 195] width 99 height 10
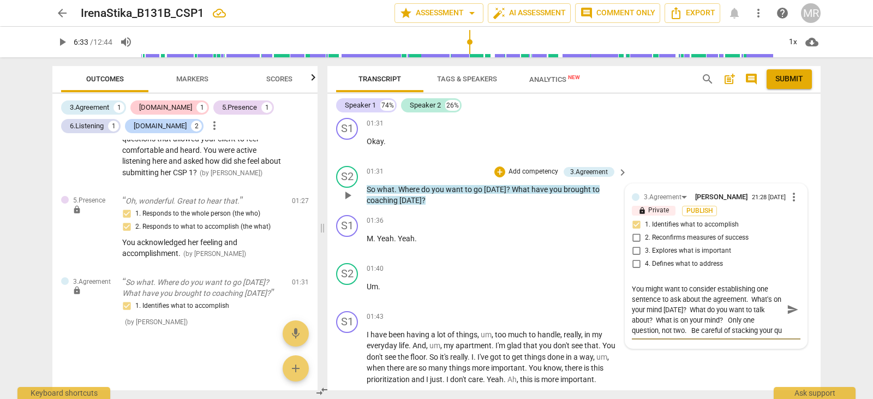
scroll to position [10, 0]
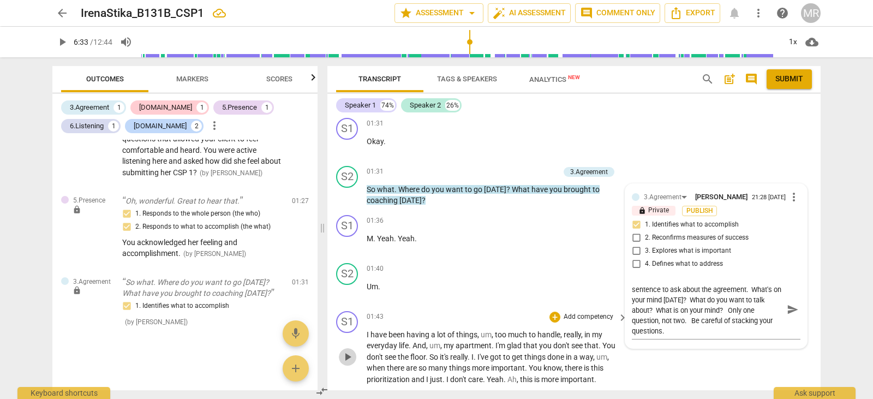
click at [351, 355] on span "play_arrow" at bounding box center [347, 356] width 13 height 13
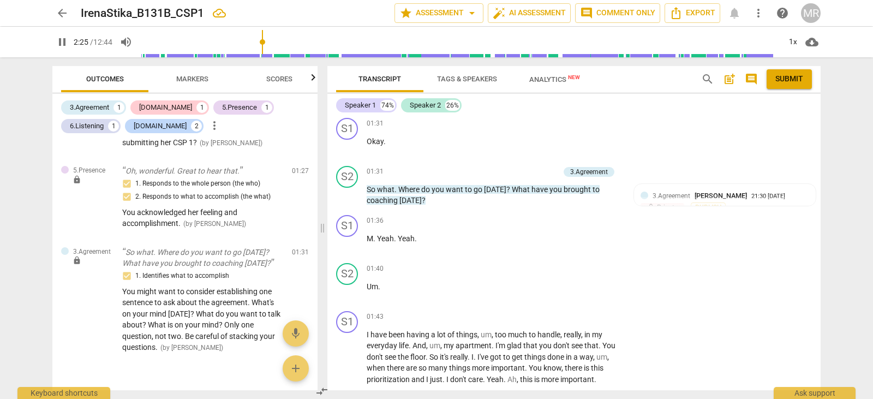
scroll to position [743, 0]
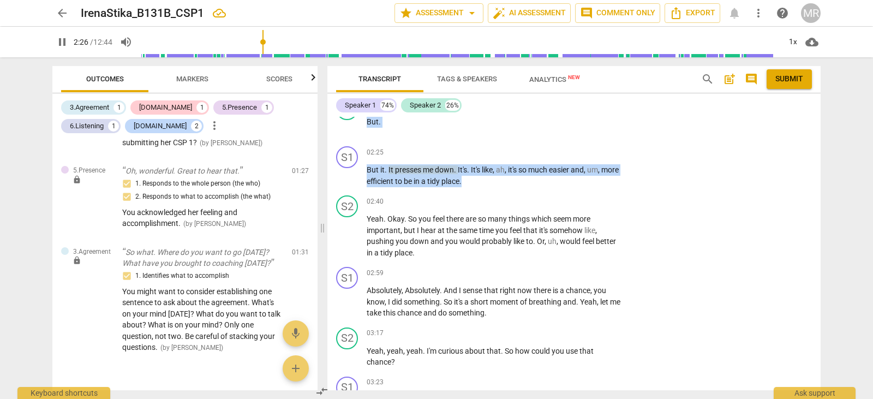
drag, startPoint x: 821, startPoint y: 167, endPoint x: 821, endPoint y: 183, distance: 16.4
click at [821, 183] on div "Transcript Tags & Speakers Analytics New search post_add comment Submit Speaker…" at bounding box center [576, 228] width 506 height 342
click at [585, 198] on p "Add competency" at bounding box center [589, 202] width 52 height 10
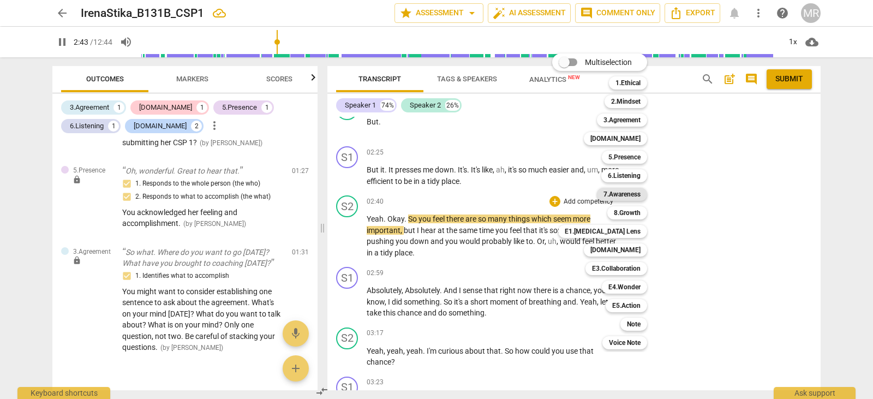
click at [620, 193] on b "7.Awareness" at bounding box center [621, 194] width 37 height 13
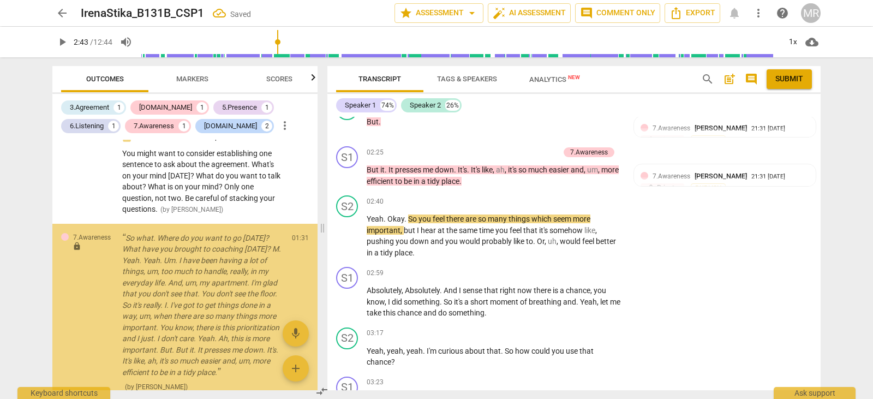
scroll to position [476, 0]
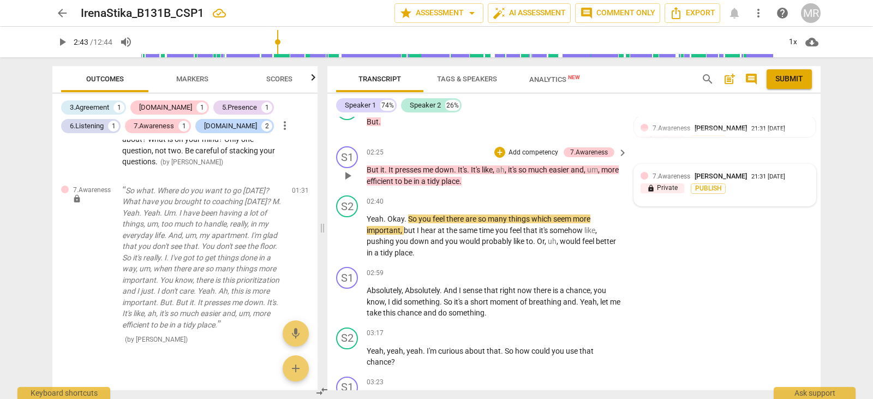
click at [665, 175] on span "7.Awareness" at bounding box center [672, 176] width 38 height 8
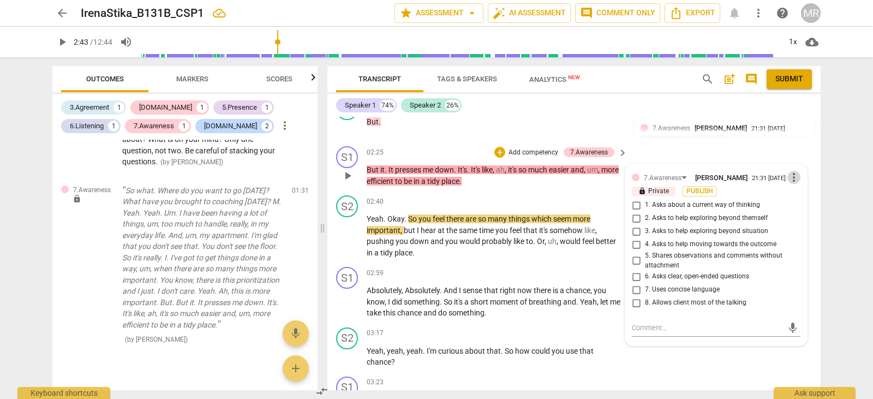
click at [789, 176] on span "more_vert" at bounding box center [793, 177] width 13 height 13
click at [799, 201] on li "Delete" at bounding box center [802, 198] width 38 height 21
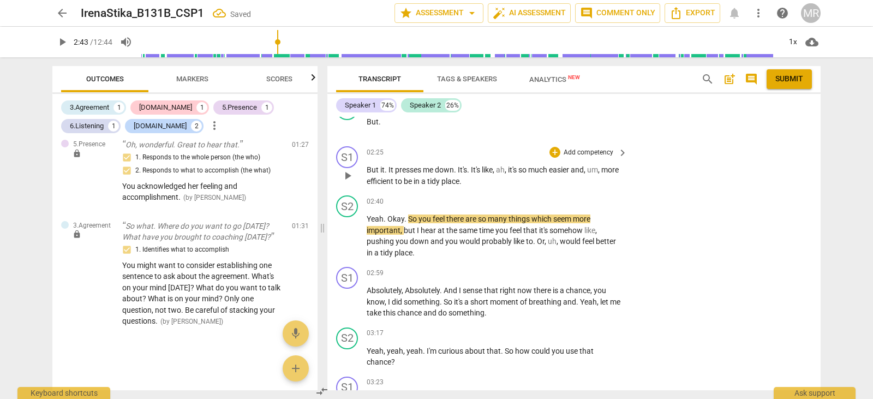
scroll to position [316, 0]
click at [594, 201] on p "Add competency" at bounding box center [589, 202] width 52 height 10
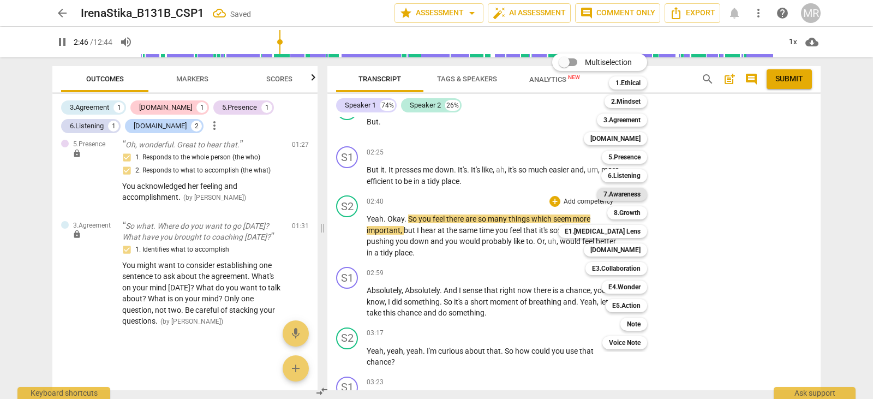
click at [625, 196] on b "7.Awareness" at bounding box center [621, 194] width 37 height 13
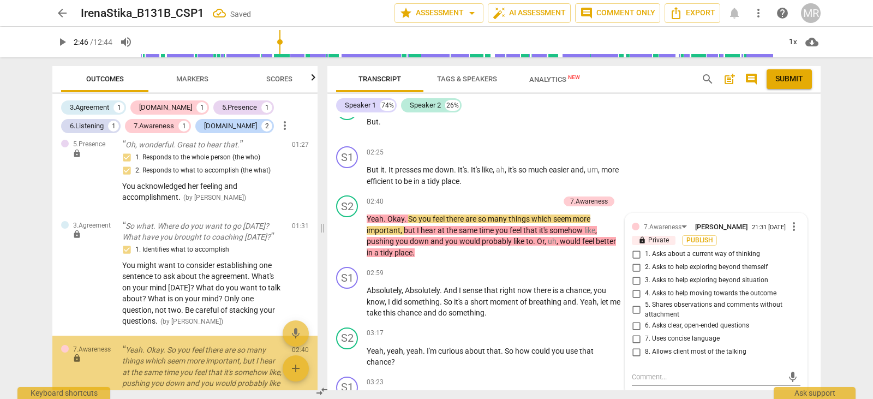
scroll to position [415, 0]
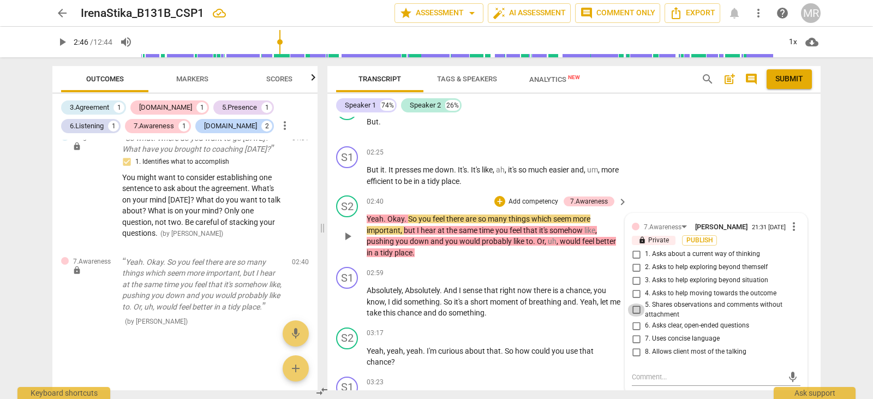
click at [637, 308] on input "5. Shares observations and comments without attachment" at bounding box center [635, 309] width 17 height 13
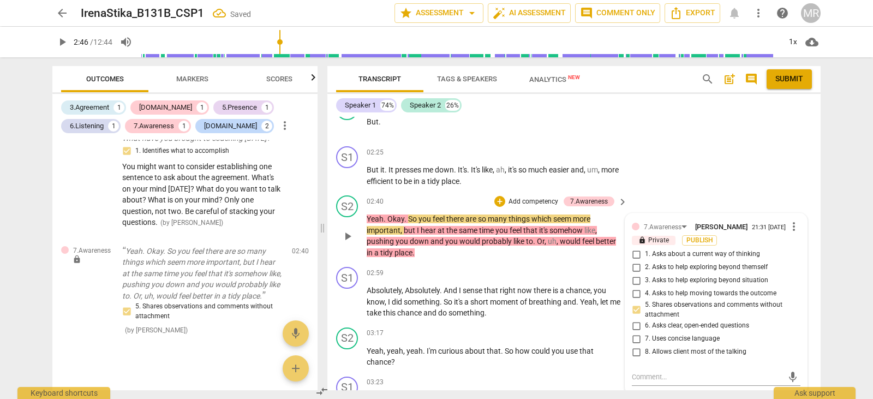
scroll to position [435, 0]
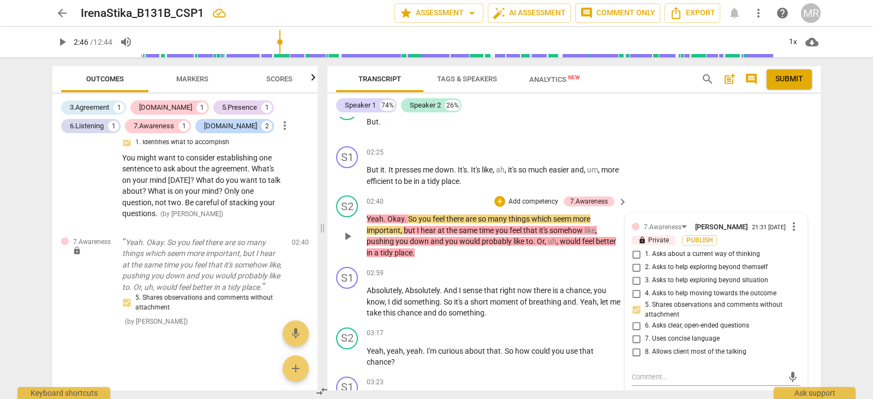
click at [635, 314] on input "5. Shares observations and comments without attachment" at bounding box center [635, 309] width 17 height 13
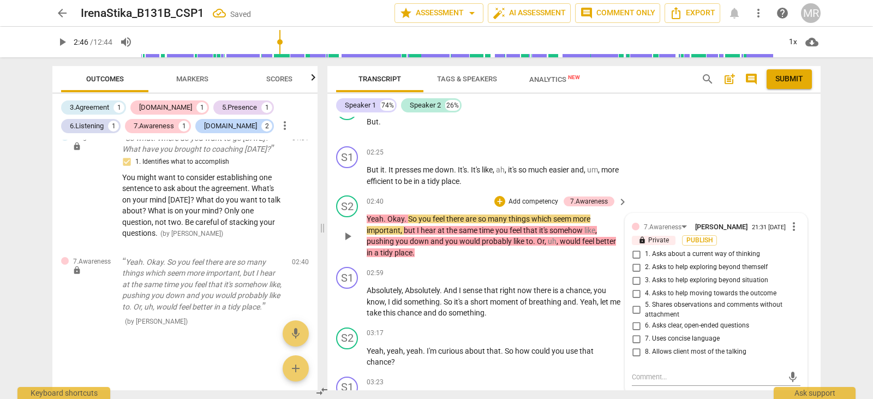
scroll to position [415, 0]
click at [787, 226] on span "more_vert" at bounding box center [793, 226] width 13 height 13
click at [797, 245] on li "Delete" at bounding box center [802, 247] width 38 height 21
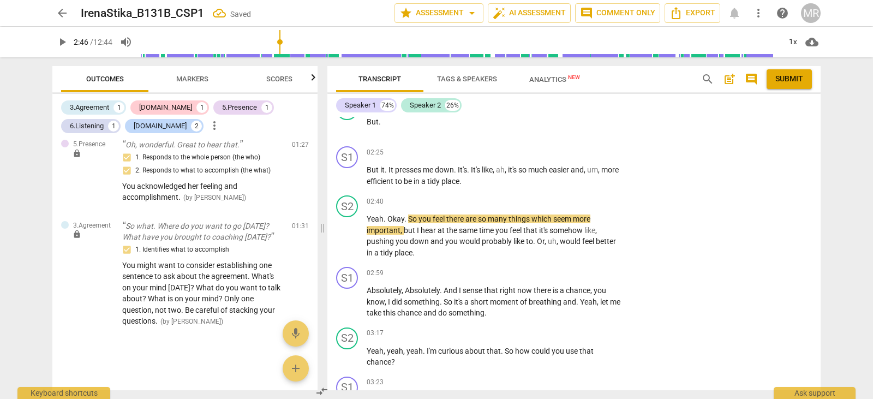
scroll to position [316, 0]
click at [603, 201] on p "Add competency" at bounding box center [589, 202] width 52 height 10
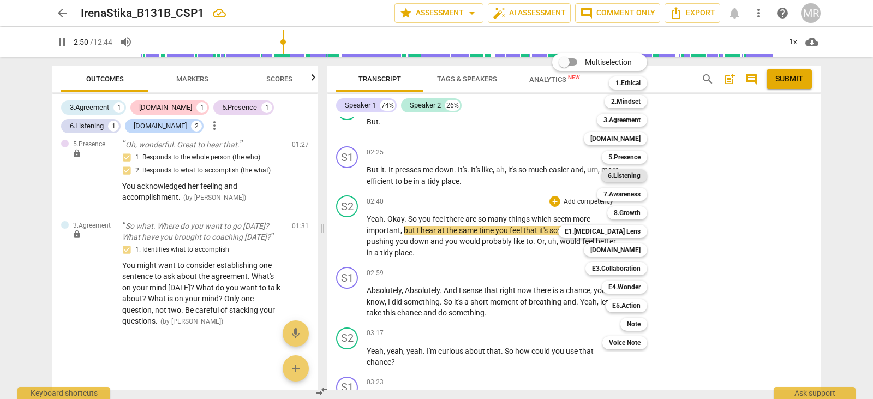
click at [627, 176] on b "6.Listening" at bounding box center [624, 175] width 33 height 13
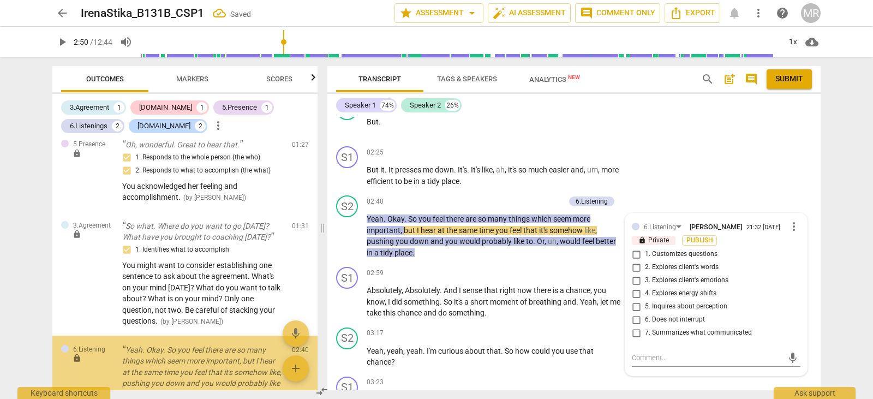
scroll to position [415, 0]
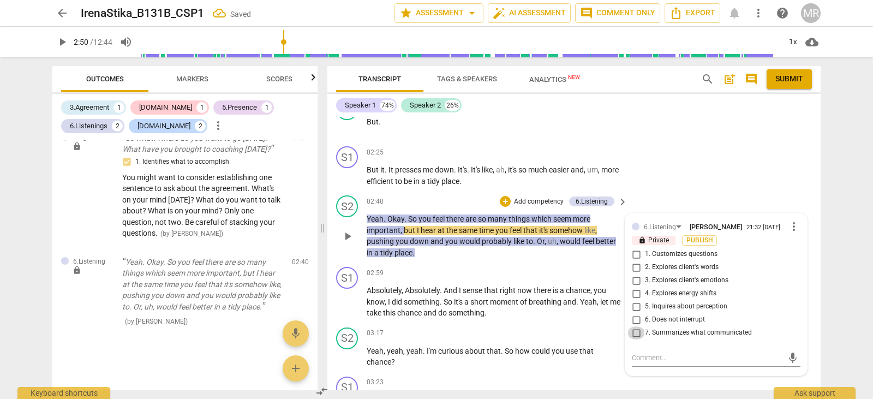
click at [635, 331] on input "7. Summarizes what communicated" at bounding box center [635, 332] width 17 height 13
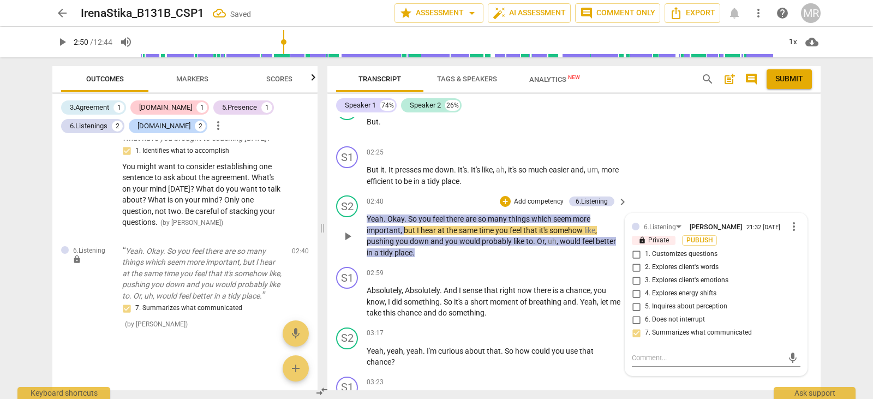
scroll to position [429, 0]
click at [636, 279] on input "3. Explores client's emotions" at bounding box center [635, 280] width 17 height 13
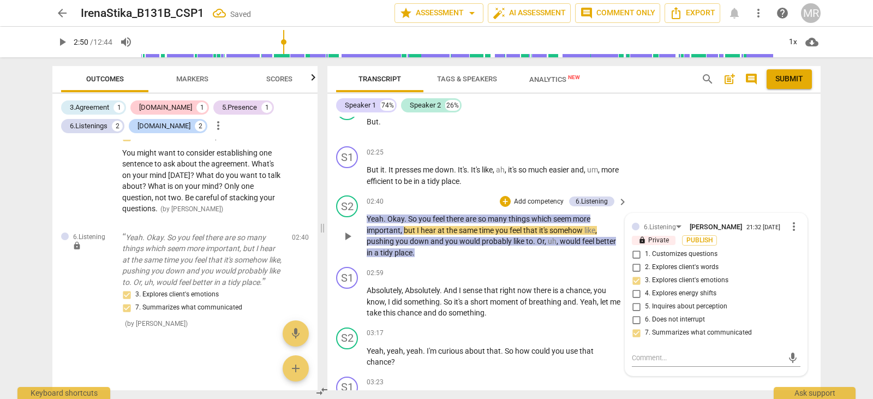
scroll to position [442, 0]
click at [634, 358] on textarea at bounding box center [707, 357] width 151 height 10
click at [577, 291] on span "chance" at bounding box center [578, 290] width 25 height 9
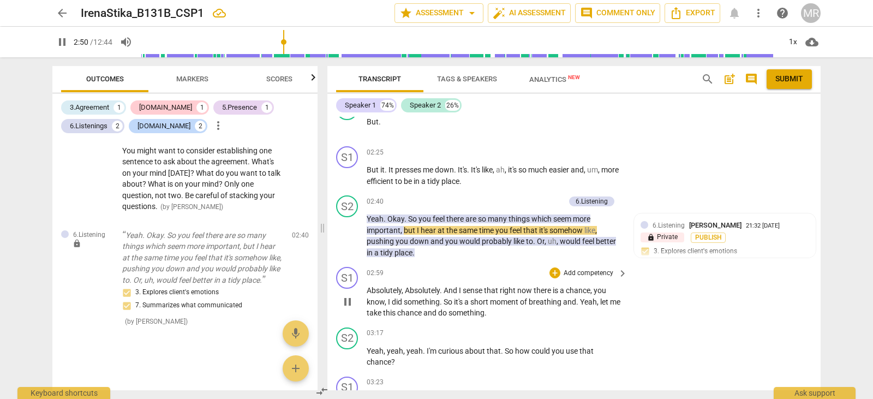
click at [582, 270] on p "Add competency" at bounding box center [589, 273] width 52 height 10
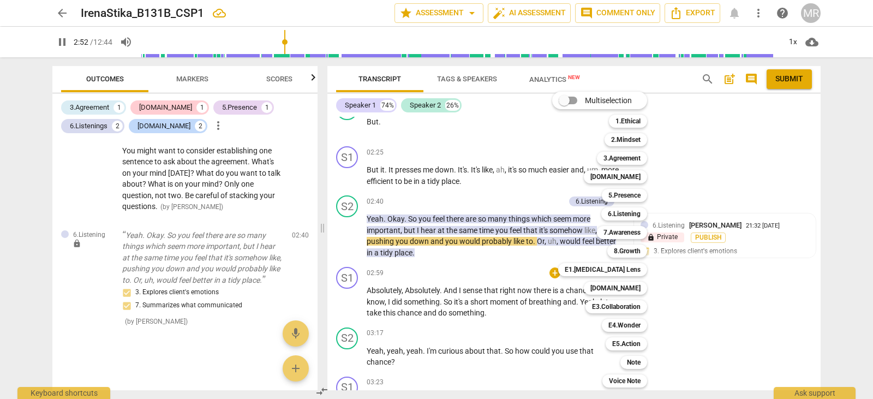
click at [540, 311] on div at bounding box center [436, 199] width 873 height 399
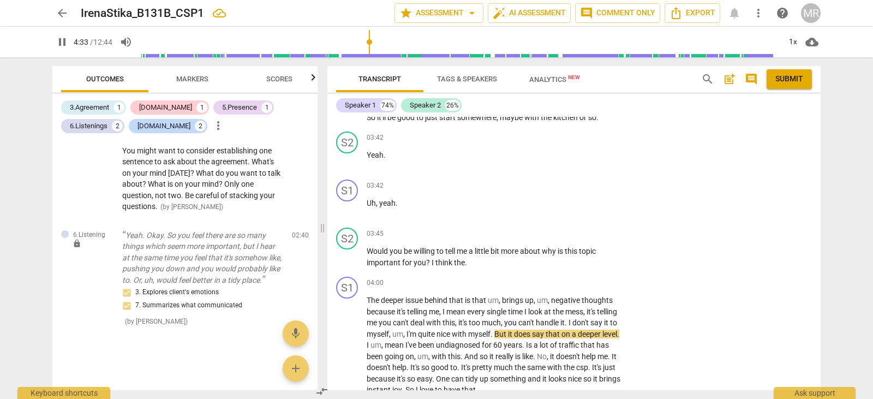
scroll to position [1055, 0]
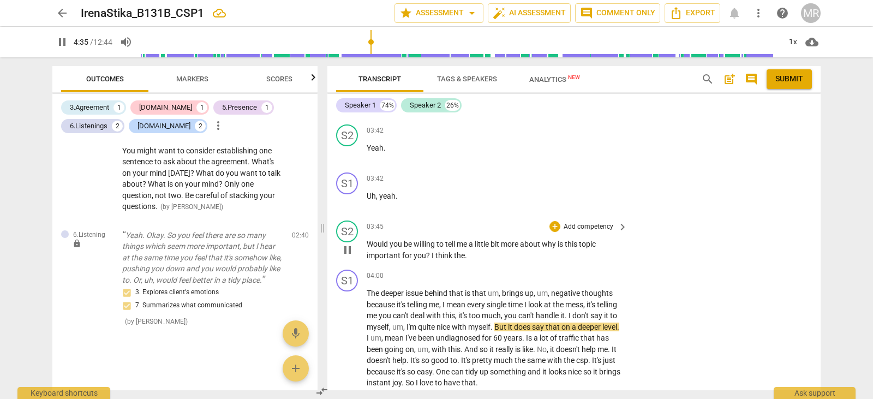
click at [589, 226] on p "Add competency" at bounding box center [589, 227] width 52 height 10
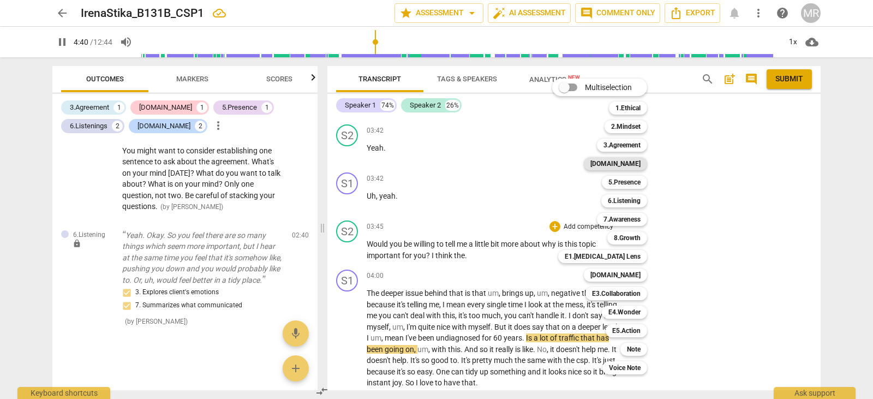
click at [633, 163] on b "[DOMAIN_NAME]" at bounding box center [615, 163] width 50 height 13
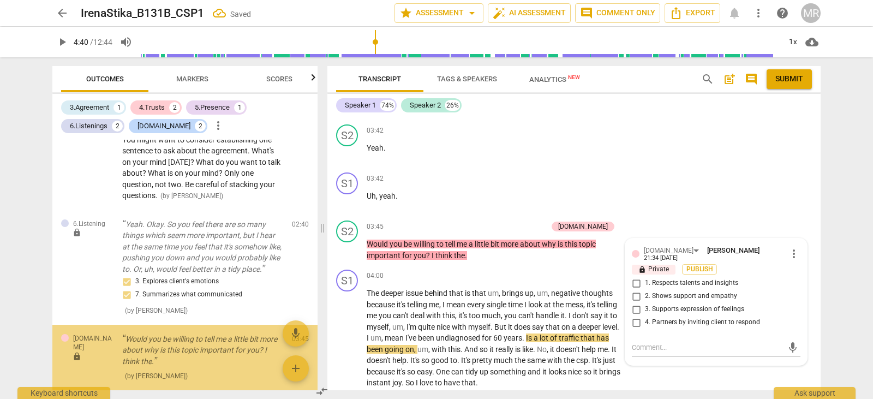
scroll to position [507, 0]
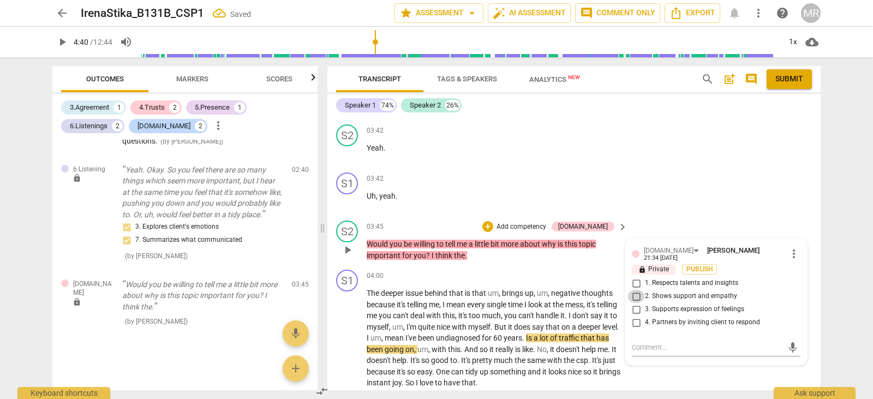
click at [637, 290] on input "2. Shows support and empathy" at bounding box center [635, 296] width 17 height 13
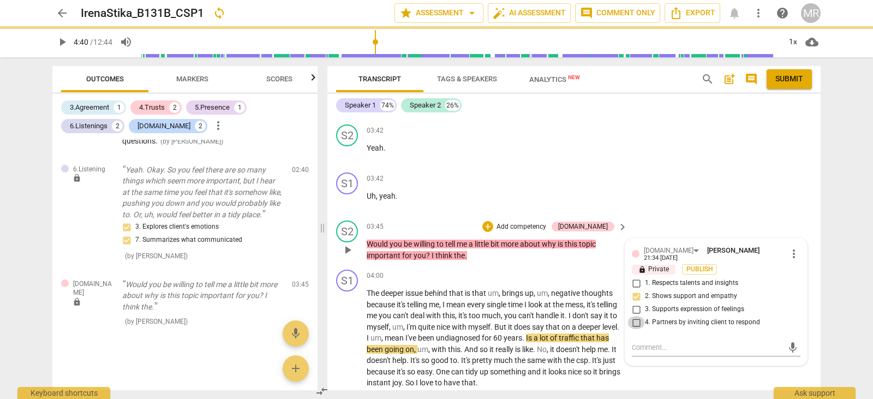
click at [633, 322] on input "4. Partners by inviting client to respond" at bounding box center [635, 322] width 17 height 13
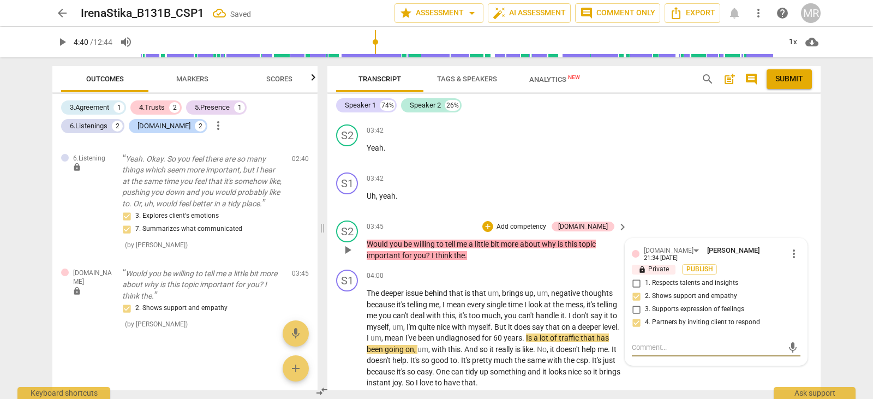
click at [636, 343] on textarea at bounding box center [707, 347] width 151 height 10
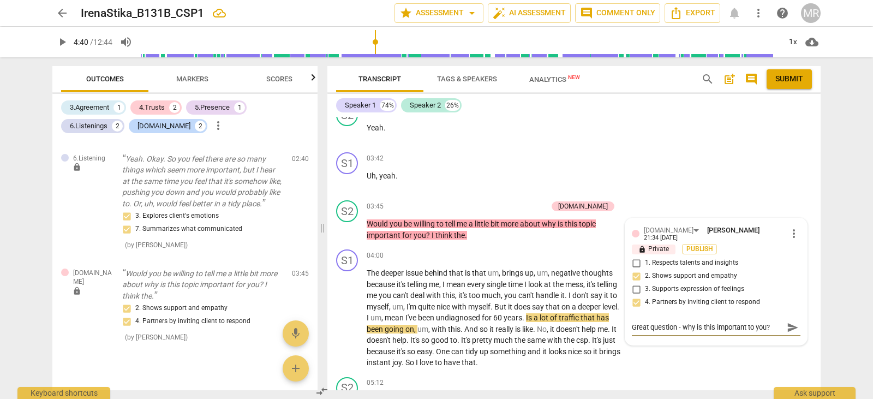
scroll to position [1158, 0]
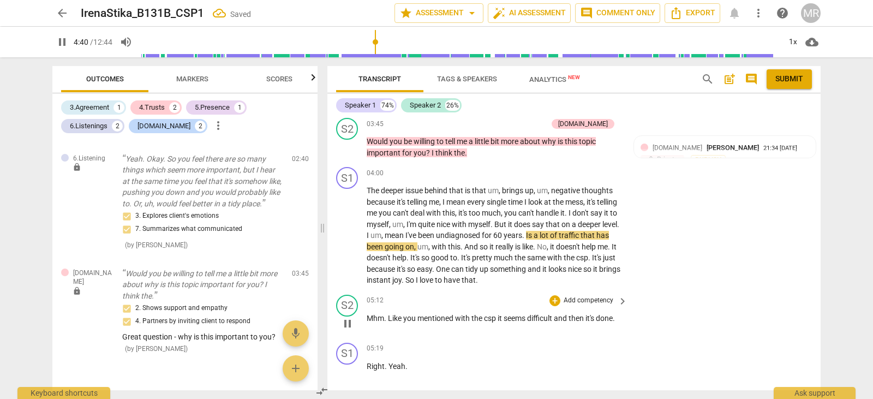
click at [545, 292] on div "S2 play_arrow pause 05:12 + Add competency keyboard_arrow_right Mhm . Like you …" at bounding box center [573, 314] width 493 height 48
click at [59, 52] on div "pause 4:42 / 12:44 volume_up 1x cloud_download" at bounding box center [436, 42] width 768 height 31
click at [62, 15] on span "arrow_back" at bounding box center [62, 13] width 13 height 13
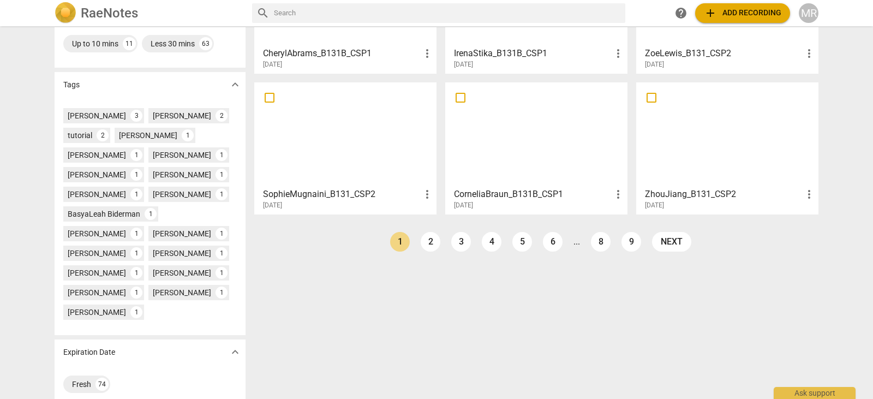
scroll to position [278, 0]
click at [518, 165] on div at bounding box center [536, 133] width 175 height 97
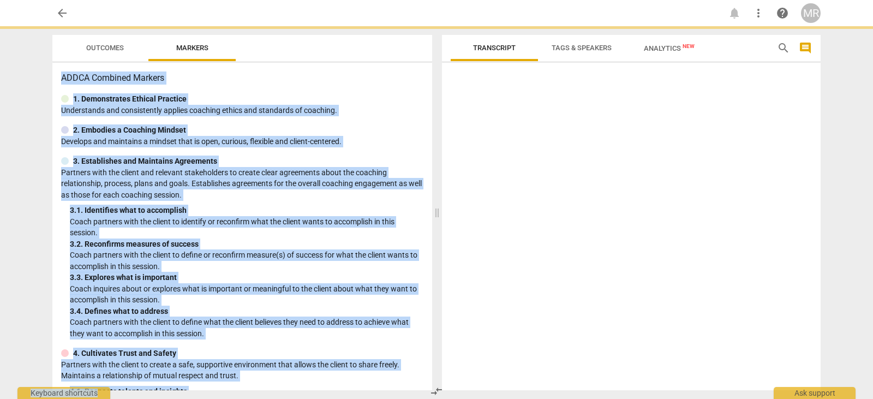
click at [518, 165] on div at bounding box center [631, 228] width 379 height 323
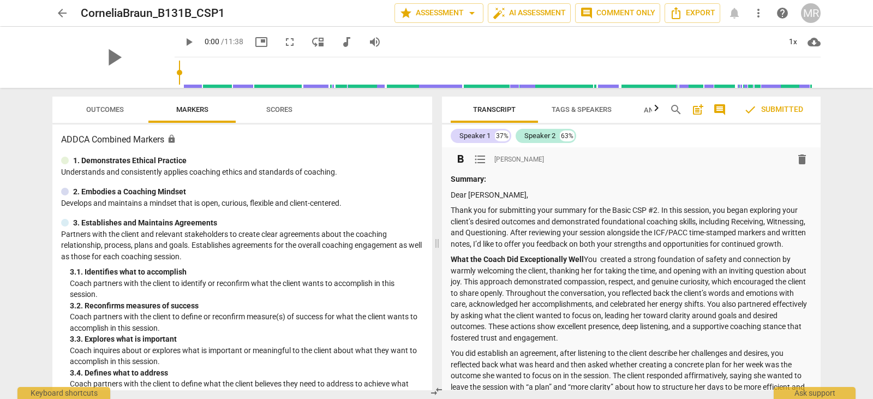
click at [454, 194] on p "Dear [PERSON_NAME]," at bounding box center [631, 194] width 361 height 11
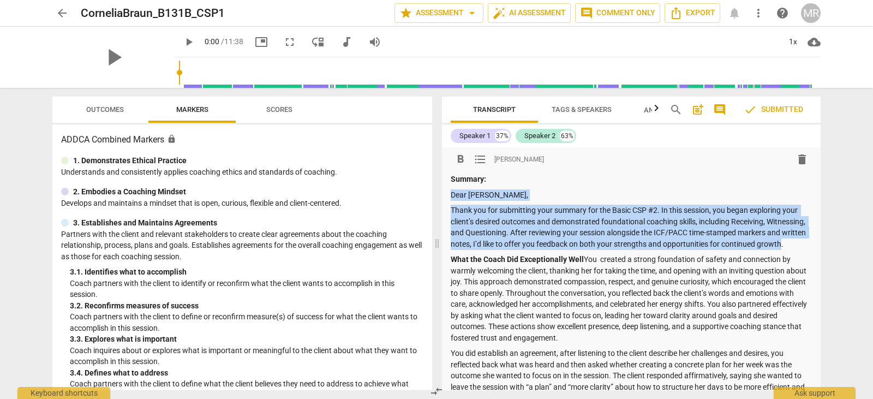
drag, startPoint x: 451, startPoint y: 195, endPoint x: 511, endPoint y: 252, distance: 82.2
click at [498, 231] on p "Thank you for submitting your summary for the Basic CSP #2. In this session, yo…" at bounding box center [631, 227] width 361 height 45
drag, startPoint x: 516, startPoint y: 260, endPoint x: 449, endPoint y: 197, distance: 91.5
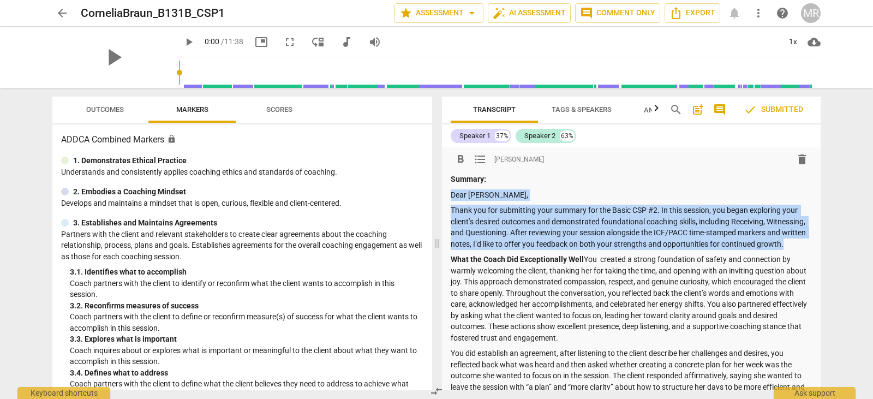
copy div "Dear [PERSON_NAME], Thank you for submitting your summary for the Basic CSP #2.…"
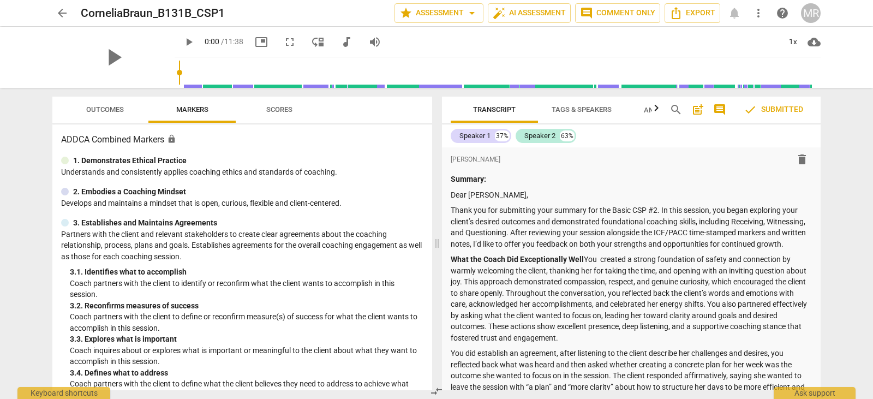
click at [326, 114] on div "Outcomes Markers Scores" at bounding box center [242, 110] width 362 height 26
click at [59, 15] on span "arrow_back" at bounding box center [62, 13] width 13 height 13
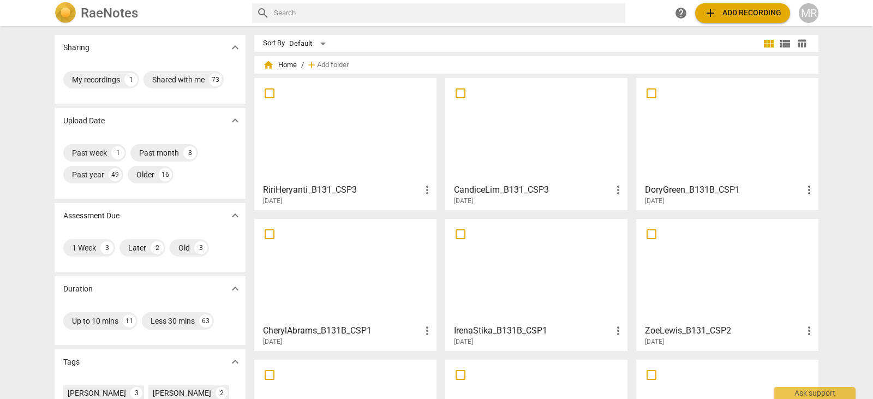
click at [59, 15] on img at bounding box center [66, 13] width 22 height 22
click at [477, 301] on div at bounding box center [536, 271] width 175 height 97
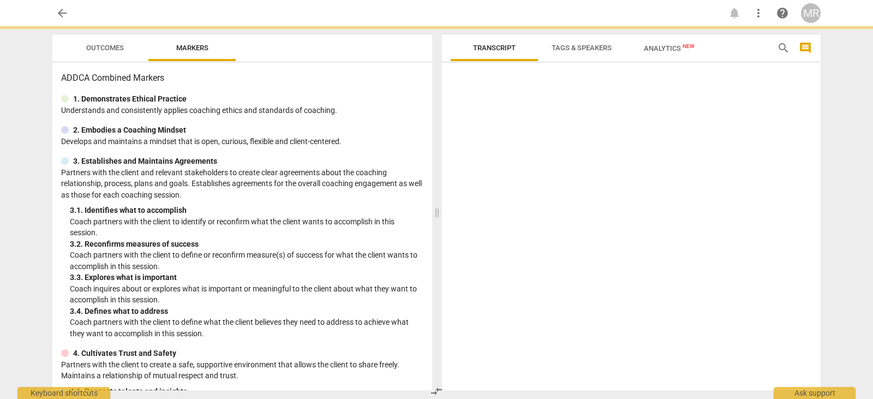
click at [477, 301] on div at bounding box center [631, 228] width 379 height 323
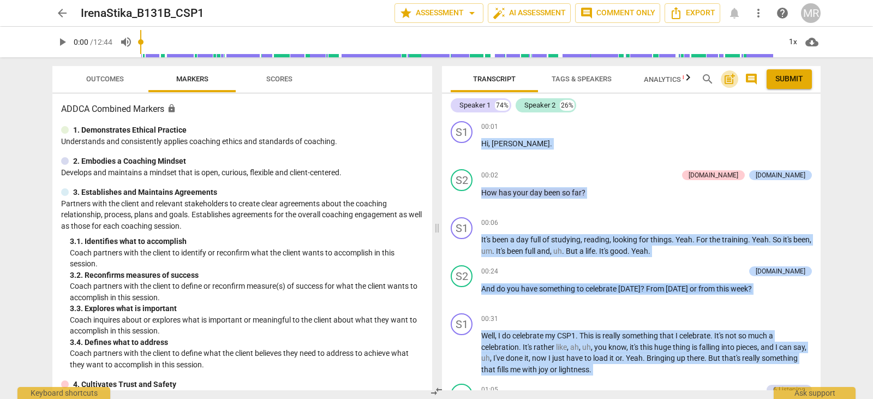
click at [728, 79] on span "post_add" at bounding box center [729, 79] width 13 height 13
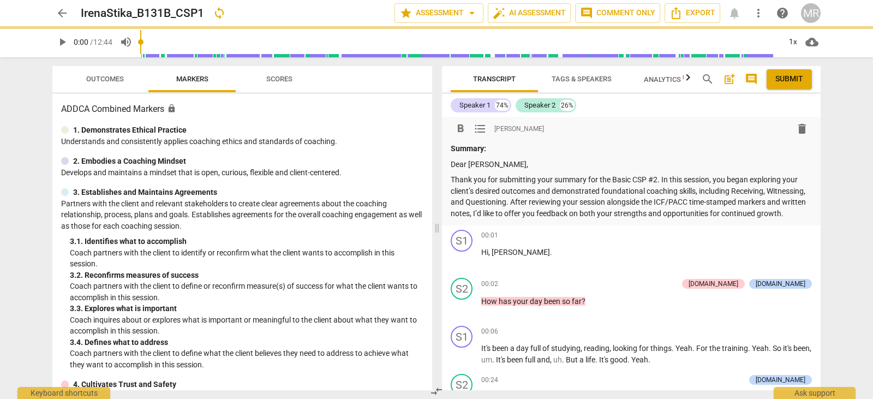
click at [685, 131] on div "format_bold format_list_bulleted [PERSON_NAME] delete" at bounding box center [631, 129] width 361 height 20
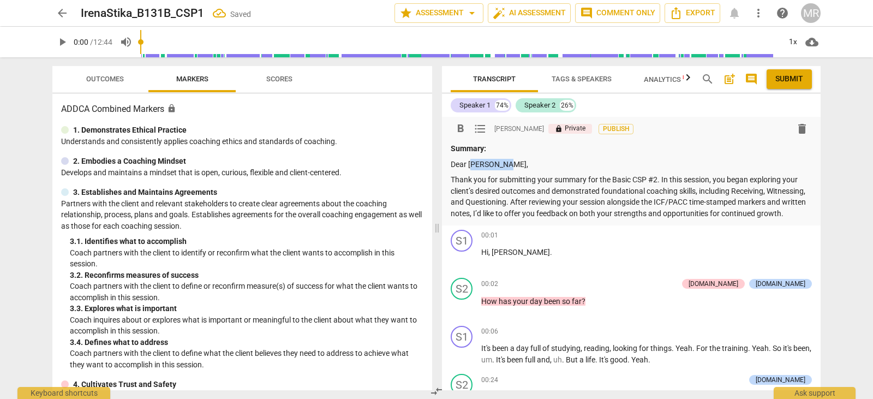
drag, startPoint x: 504, startPoint y: 164, endPoint x: 471, endPoint y: 162, distance: 32.8
click at [471, 162] on p "Dear [PERSON_NAME]," at bounding box center [631, 164] width 361 height 11
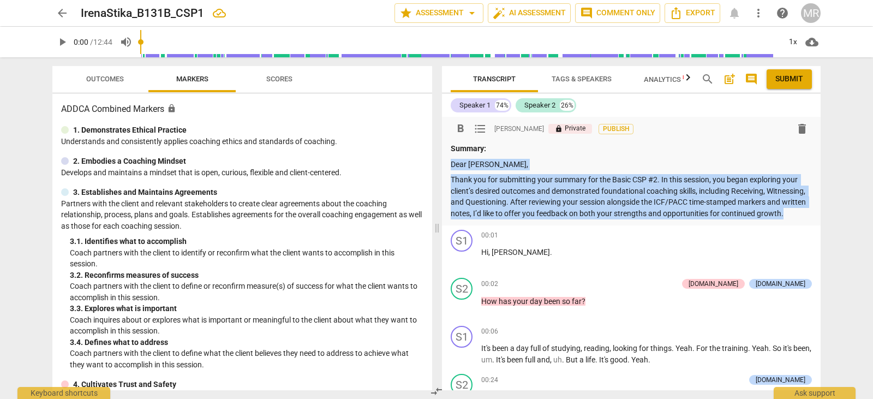
drag, startPoint x: 513, startPoint y: 227, endPoint x: 450, endPoint y: 163, distance: 89.9
click at [450, 163] on div "format_bold format_list_bulleted [PERSON_NAME] lock Private Publish delete Summ…" at bounding box center [631, 171] width 379 height 109
drag, startPoint x: 471, startPoint y: 190, endPoint x: 787, endPoint y: 203, distance: 316.2
click at [787, 203] on p "Thank you for submitting your summary for the Basic CSP #2. In this session, yo…" at bounding box center [631, 196] width 361 height 45
drag, startPoint x: 523, startPoint y: 220, endPoint x: 451, endPoint y: 165, distance: 90.7
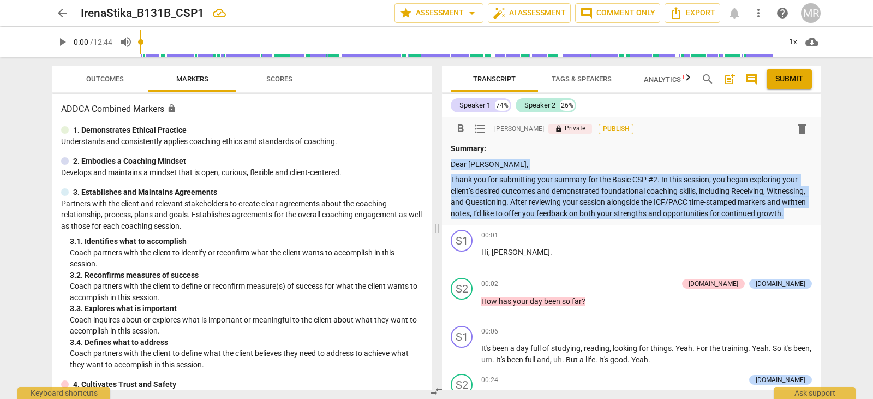
click at [451, 165] on div "Summary: Dear [PERSON_NAME], Thank you for submitting your summary for the Basi…" at bounding box center [631, 181] width 361 height 76
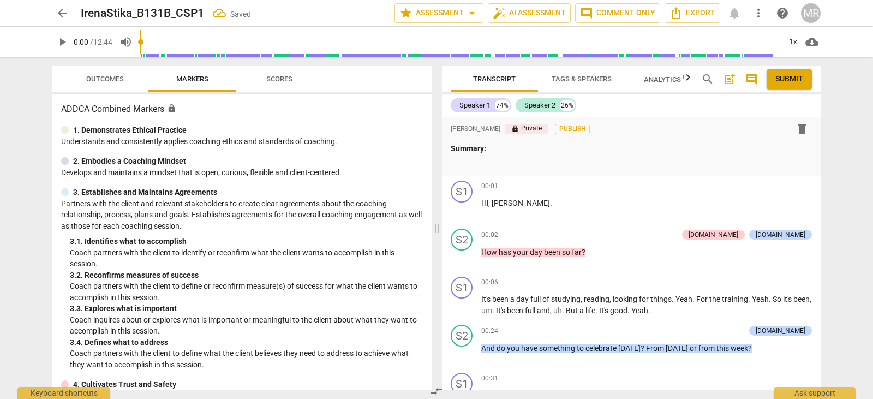
click at [52, 17] on div "arrow_back IrenaStika_B131B_CSP1 Saved star Assessment arrow_drop_down auto_fix…" at bounding box center [437, 13] width 856 height 26
click at [64, 14] on span "arrow_back" at bounding box center [62, 13] width 13 height 13
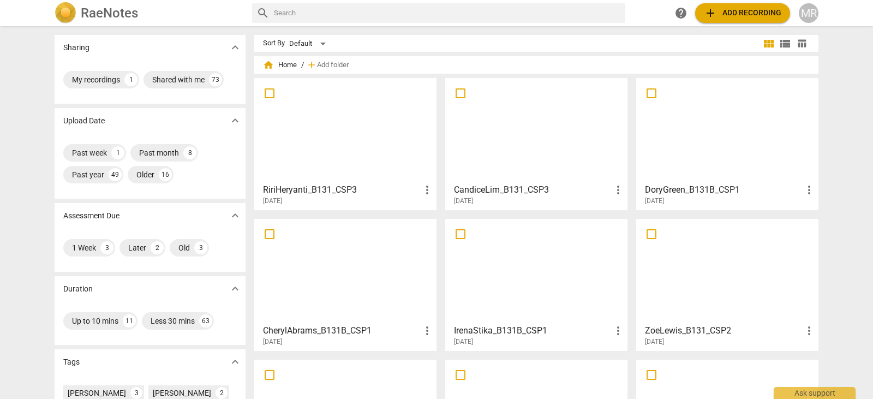
drag, startPoint x: 868, startPoint y: 128, endPoint x: 872, endPoint y: 208, distance: 80.3
click at [872, 208] on div "Sharing expand_more My recordings 1 Shared with me 73 Upload Date expand_more P…" at bounding box center [436, 213] width 873 height 372
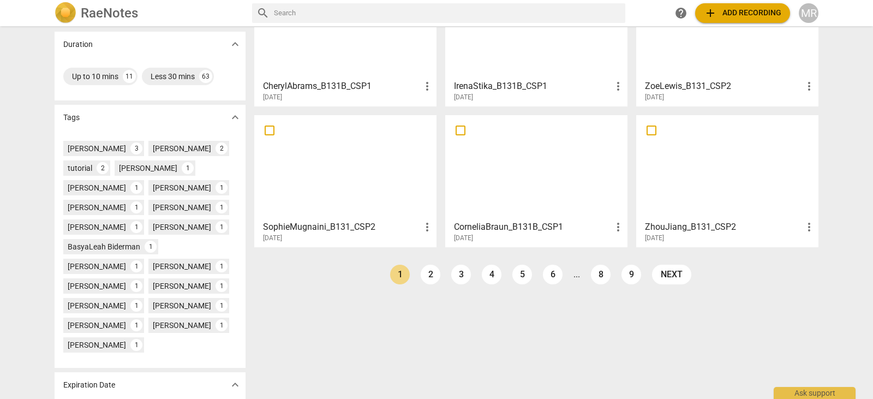
scroll to position [265, 0]
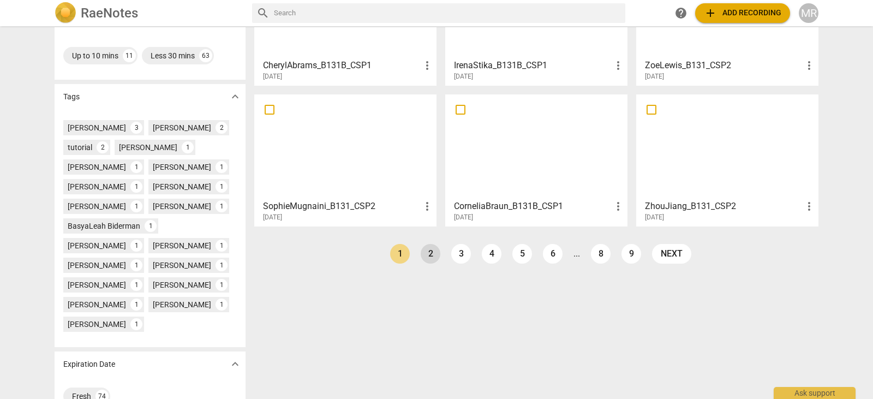
click at [421, 252] on link "2" at bounding box center [431, 254] width 20 height 20
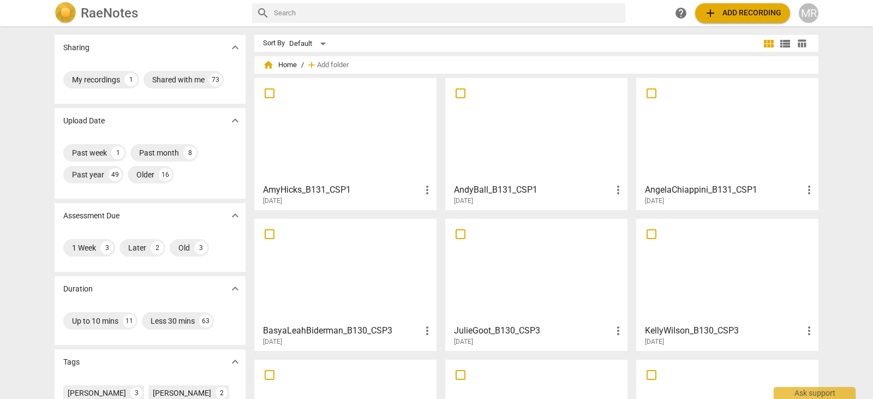
click at [570, 189] on h3 "AndyBall_B131_CSP1" at bounding box center [533, 189] width 158 height 13
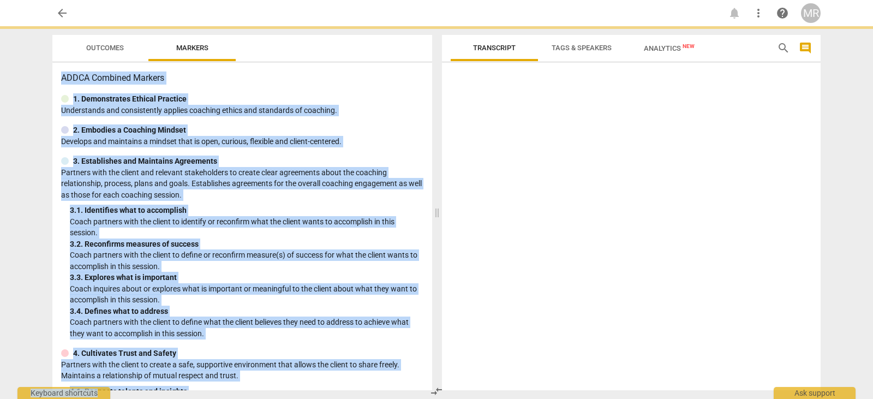
click at [570, 189] on div at bounding box center [631, 228] width 379 height 323
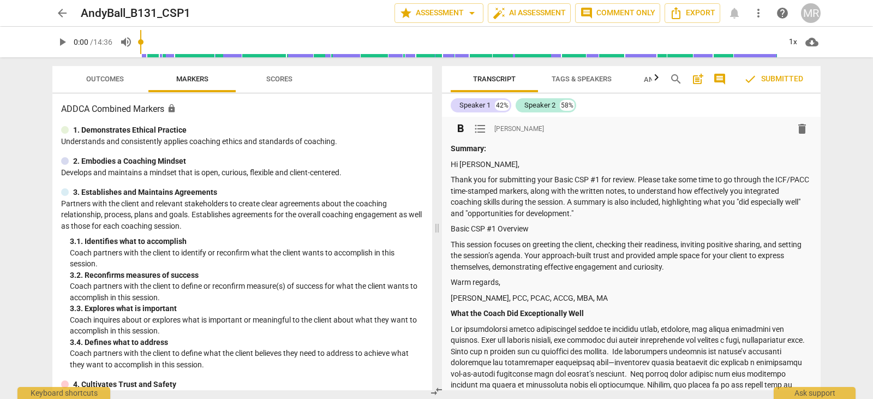
click at [542, 231] on p "Basic CSP #1 Overview" at bounding box center [631, 228] width 361 height 11
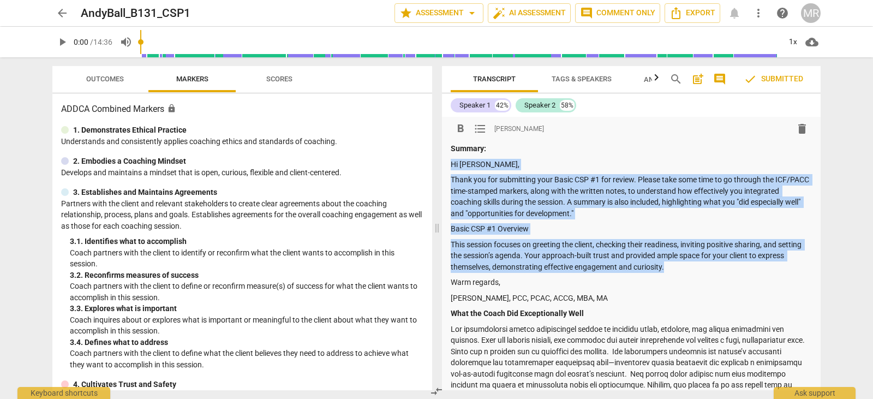
drag, startPoint x: 702, startPoint y: 267, endPoint x: 450, endPoint y: 163, distance: 272.8
copy div "Hi [PERSON_NAME], Thank you for submitting your Basic CSP #1 for review. Please…"
click at [67, 16] on span "arrow_back" at bounding box center [62, 13] width 13 height 13
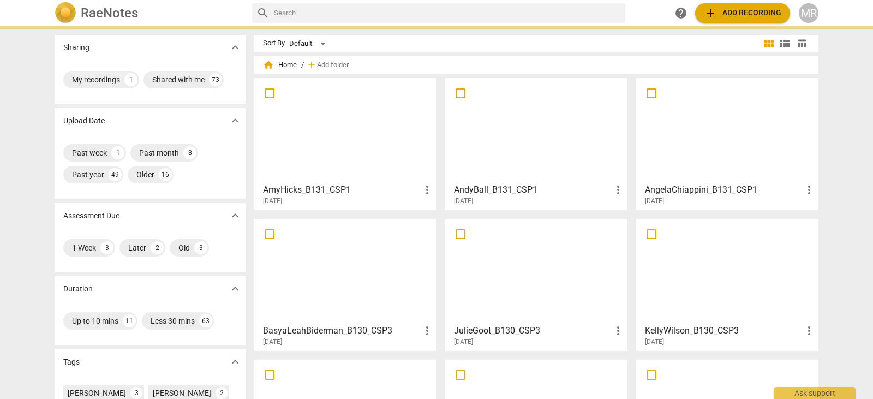
click at [67, 16] on img at bounding box center [66, 13] width 22 height 22
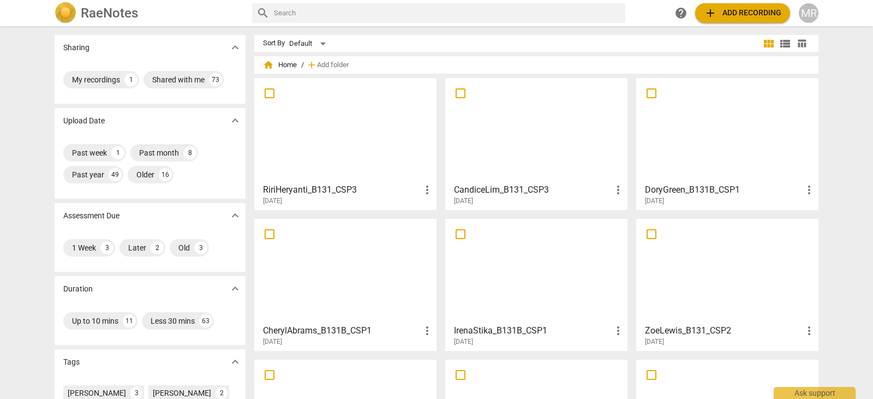
click at [534, 271] on div at bounding box center [536, 271] width 175 height 97
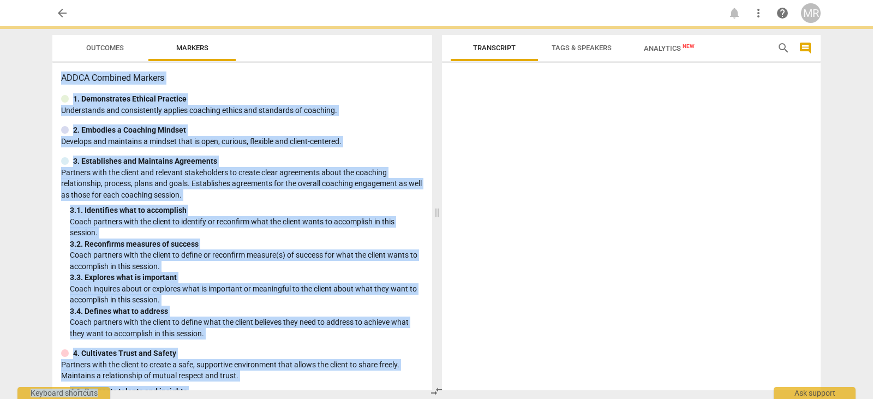
click at [534, 271] on div at bounding box center [631, 228] width 379 height 323
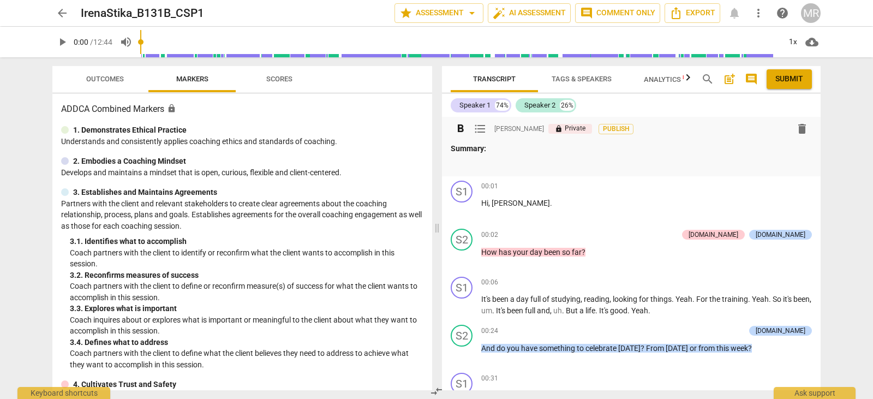
click at [496, 155] on div "Summary:" at bounding box center [631, 156] width 361 height 27
click at [490, 147] on p "Summary:" at bounding box center [631, 148] width 361 height 11
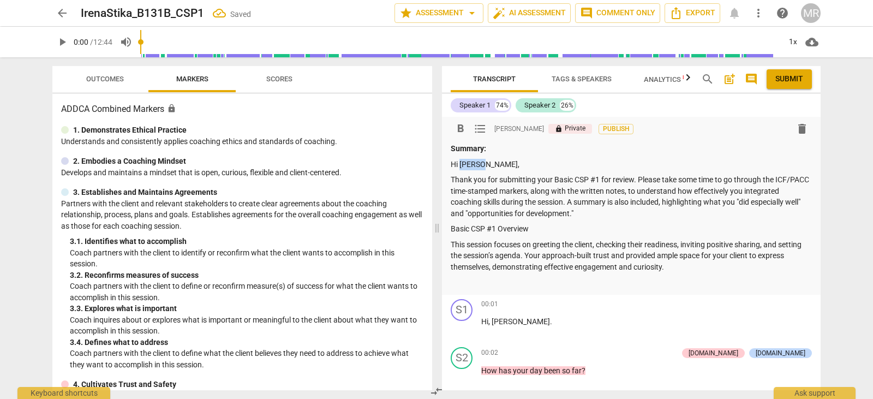
drag, startPoint x: 480, startPoint y: 164, endPoint x: 461, endPoint y: 165, distance: 18.6
click at [461, 165] on p "Hi [PERSON_NAME]," at bounding box center [631, 164] width 361 height 11
click at [703, 265] on p "This session focuses on greeting the client, checking their readiness, inviting…" at bounding box center [631, 256] width 361 height 34
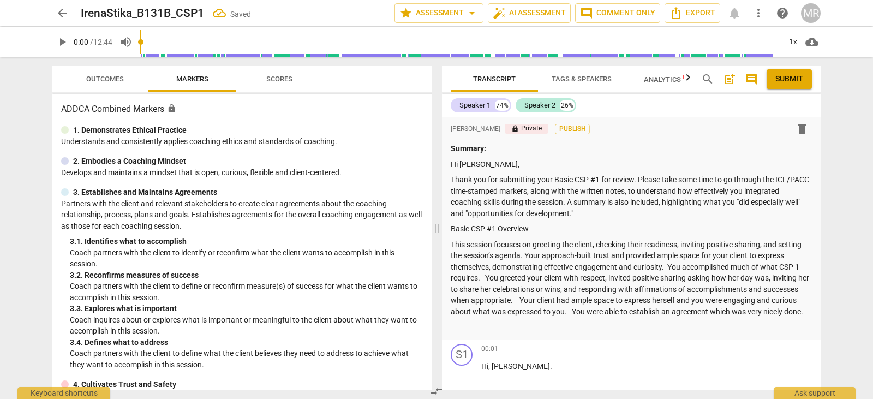
click at [821, 132] on div "Transcript Tags & Speakers Analytics New search post_add comment Submit Speaker…" at bounding box center [634, 228] width 392 height 342
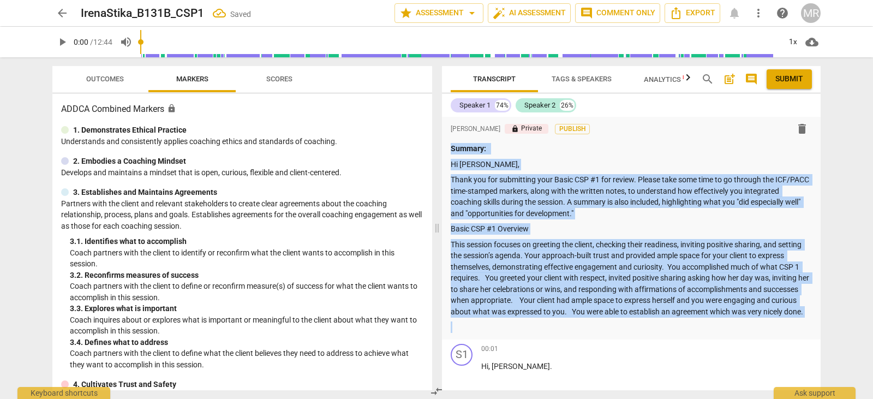
drag, startPoint x: 821, startPoint y: 132, endPoint x: 822, endPoint y: 163, distance: 31.1
click at [822, 163] on div "Transcript Tags & Speakers Analytics New search post_add comment Submit Speaker…" at bounding box center [634, 228] width 392 height 342
click at [821, 181] on div "Transcript Tags & Speakers Analytics New search post_add comment Submit Speaker…" at bounding box center [634, 228] width 392 height 342
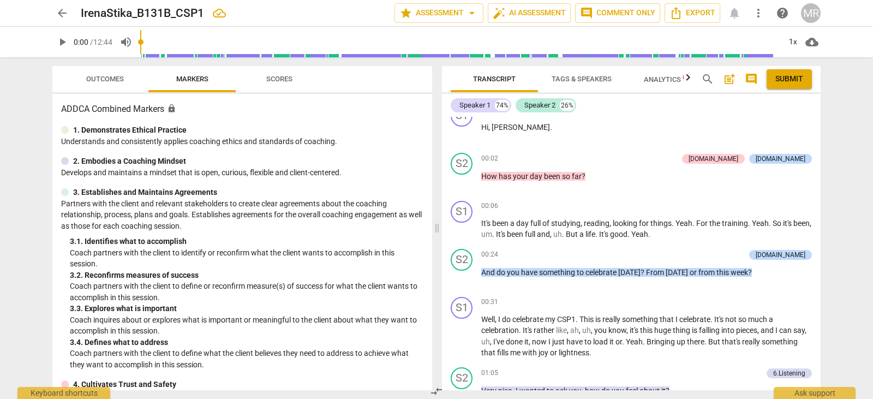
scroll to position [479, 0]
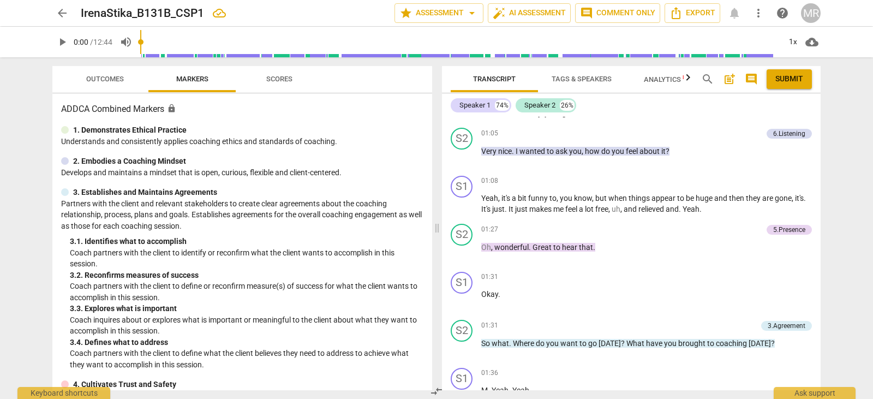
drag, startPoint x: 816, startPoint y: 166, endPoint x: 817, endPoint y: 183, distance: 16.9
click at [817, 183] on div "format_bold format_list_bulleted [PERSON_NAME] lock Private Publish delete Summ…" at bounding box center [631, 253] width 379 height 273
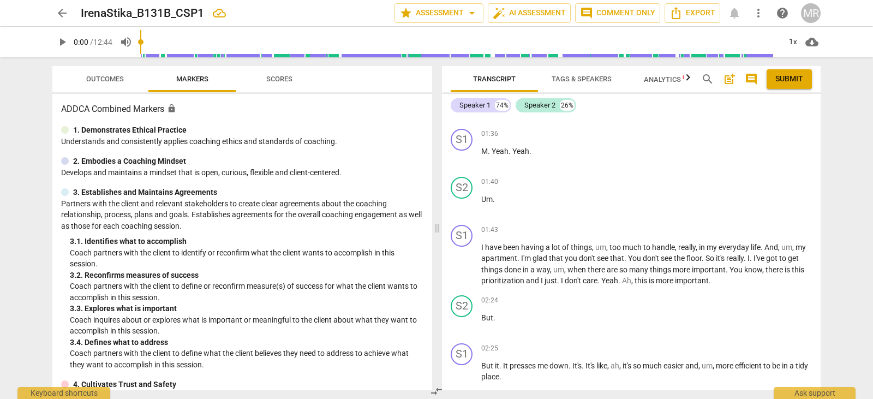
scroll to position [957, 0]
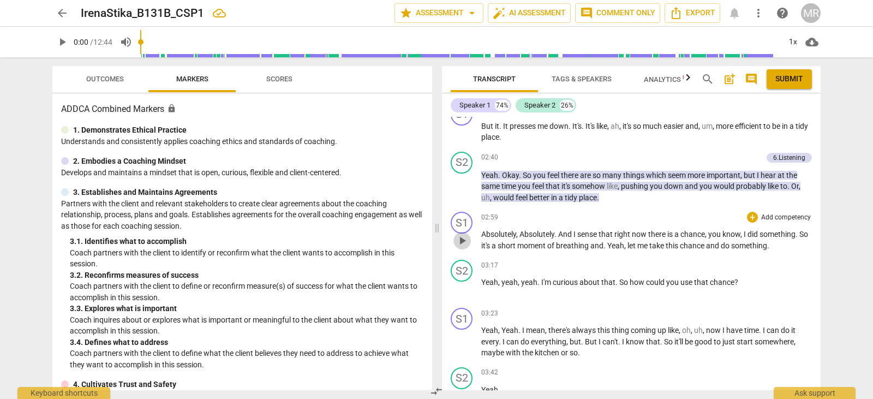
click at [469, 247] on span "play_arrow" at bounding box center [461, 240] width 17 height 13
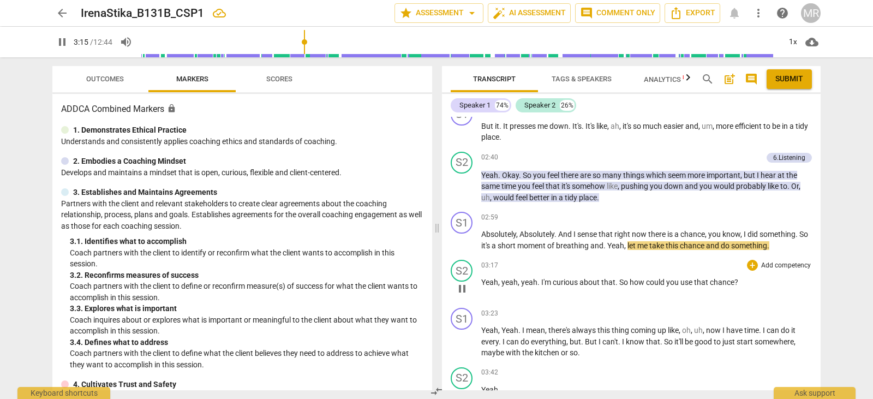
click at [777, 271] on p "Add competency" at bounding box center [786, 266] width 52 height 10
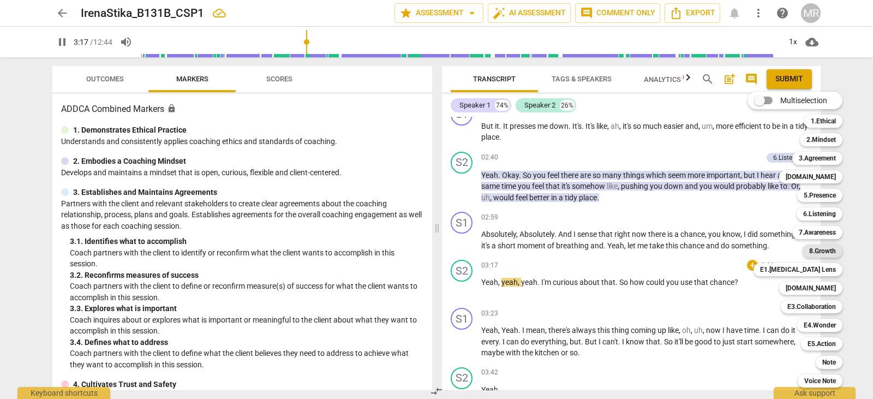
click at [823, 253] on b "8.Growth" at bounding box center [822, 250] width 27 height 13
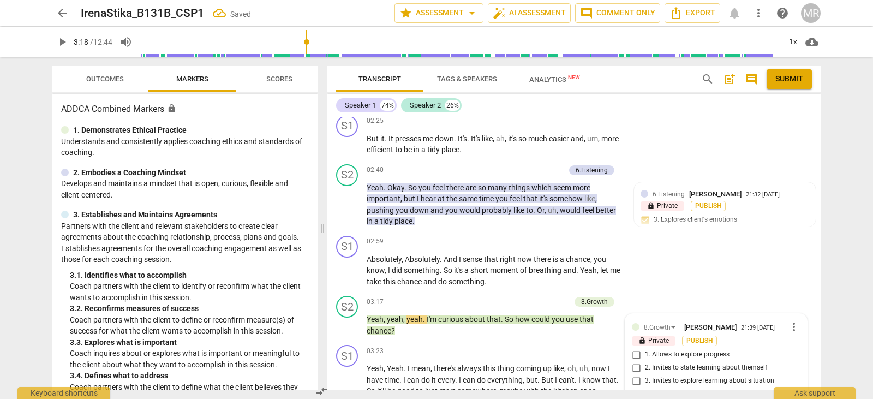
scroll to position [1205, 0]
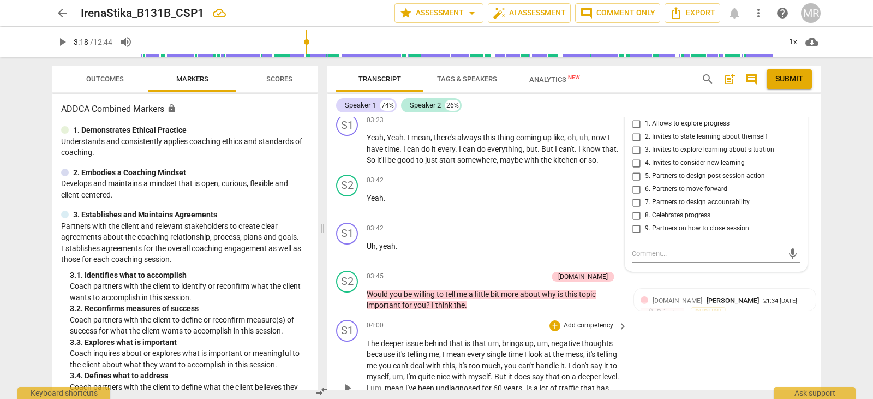
click at [638, 373] on div "S1 play_arrow pause 04:00 + Add competency keyboard_arrow_right The deeper issu…" at bounding box center [573, 379] width 493 height 128
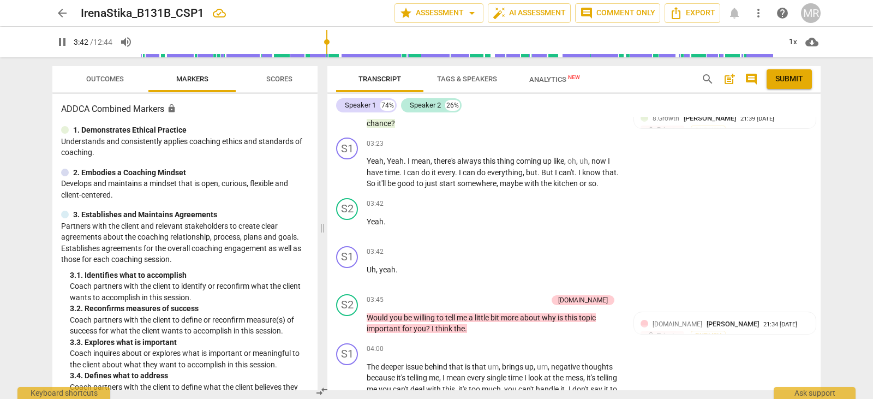
scroll to position [1160, 0]
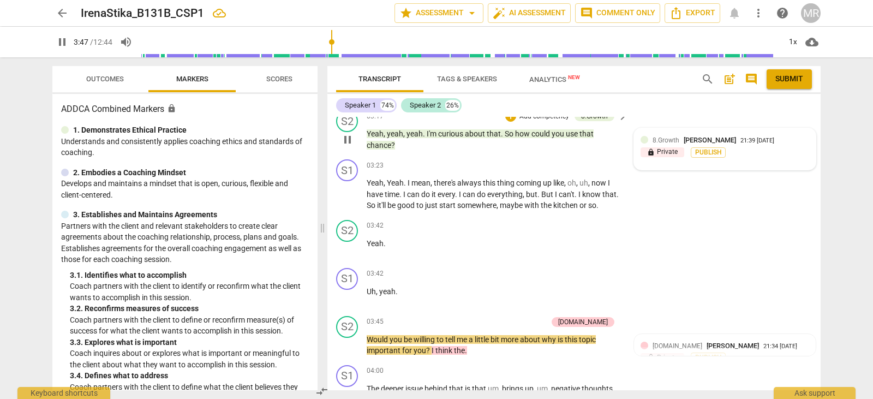
click at [659, 136] on span "8.Growth" at bounding box center [666, 140] width 27 height 8
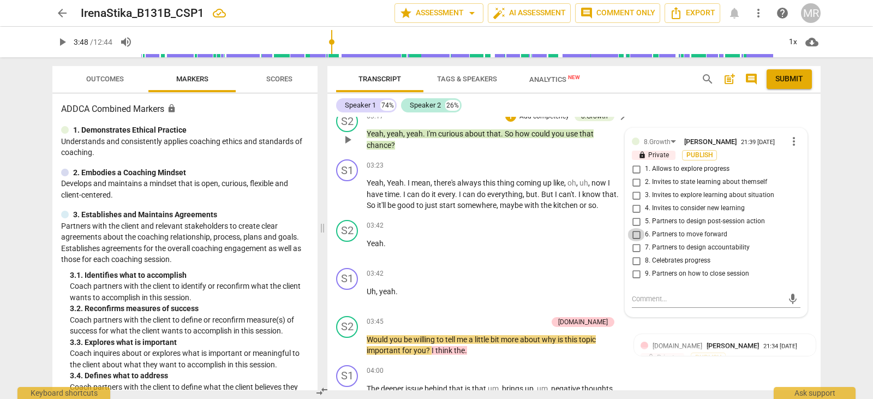
click at [635, 233] on input "6. Partners to move forward" at bounding box center [635, 234] width 17 height 13
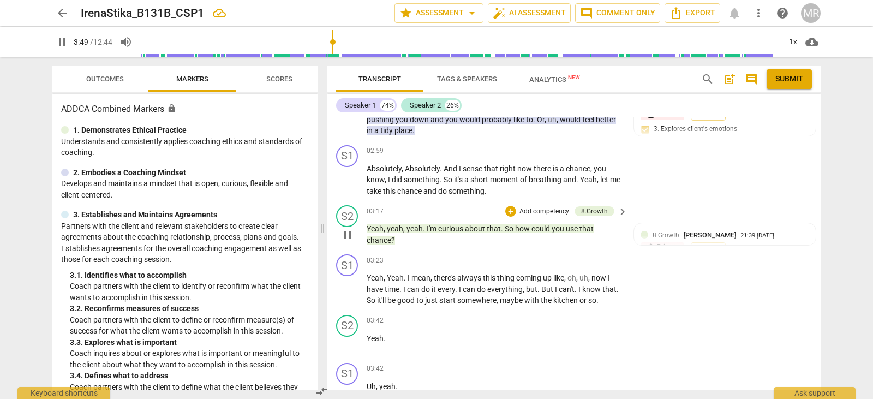
click at [557, 210] on p "Add competency" at bounding box center [544, 212] width 52 height 10
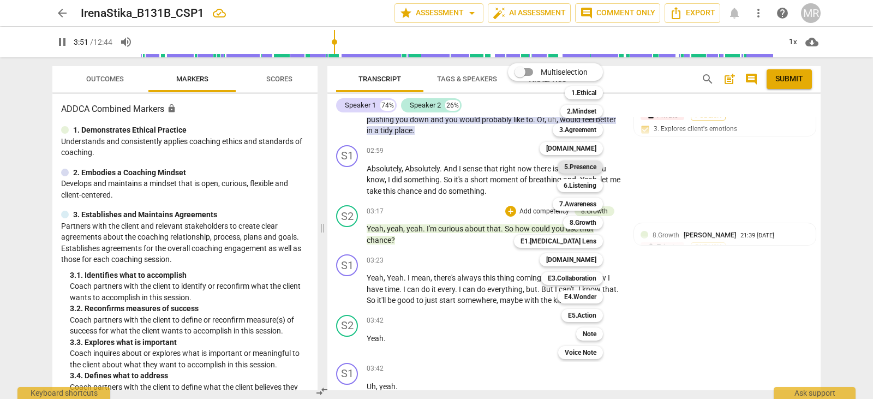
click at [590, 164] on b "5.Presence" at bounding box center [580, 166] width 32 height 13
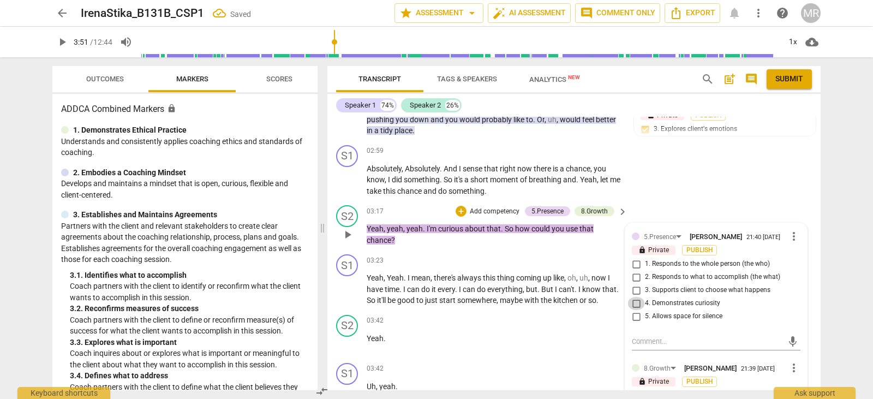
click at [635, 308] on input "4. Demonstrates curiosity" at bounding box center [635, 303] width 17 height 13
click at [633, 286] on input "3. Supports client to choose what happens" at bounding box center [635, 290] width 17 height 13
click at [641, 340] on textarea at bounding box center [707, 341] width 151 height 10
click at [570, 322] on p "Add competency" at bounding box center [589, 321] width 52 height 10
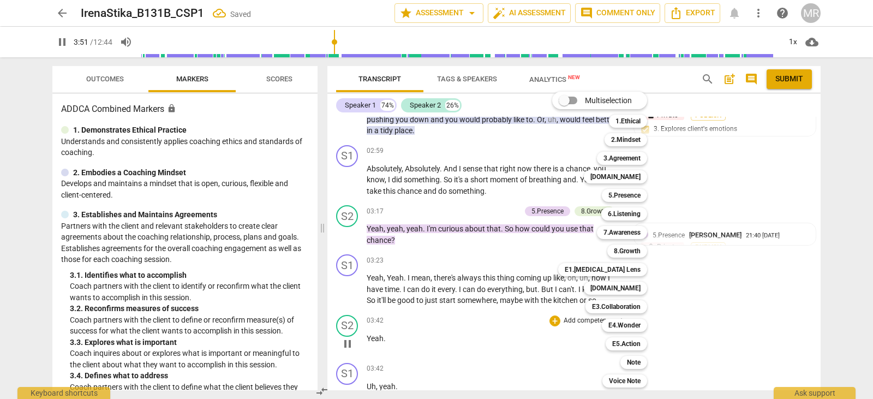
scroll to position [1389, 0]
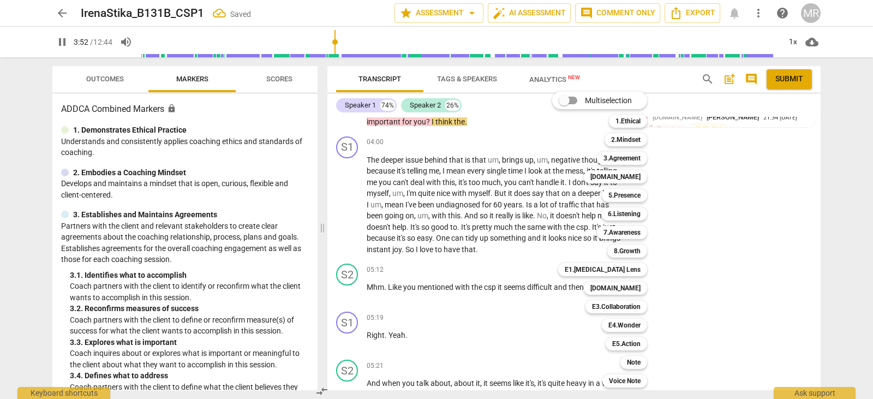
click at [489, 294] on div at bounding box center [436, 199] width 873 height 399
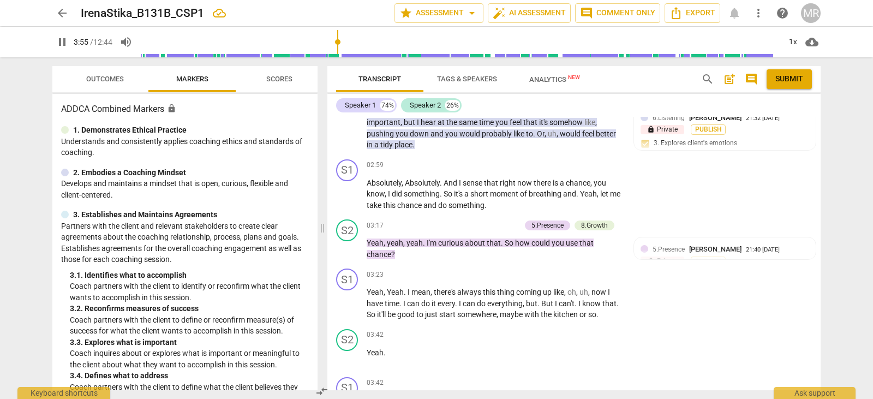
scroll to position [1021, 0]
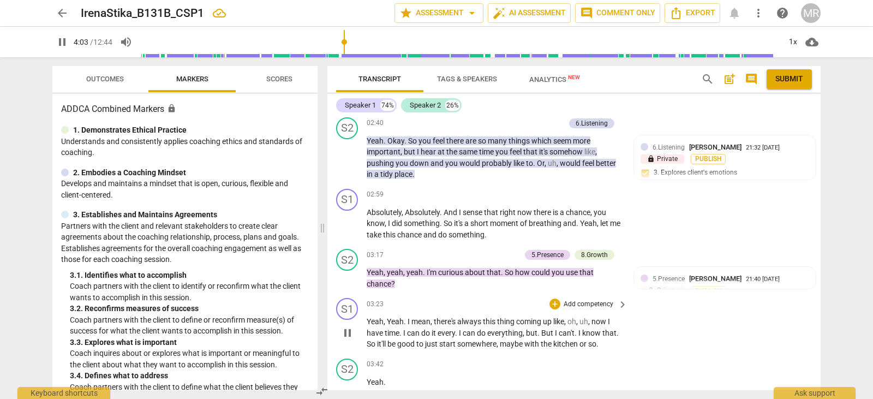
click at [357, 337] on div "play_arrow pause" at bounding box center [353, 333] width 28 height 27
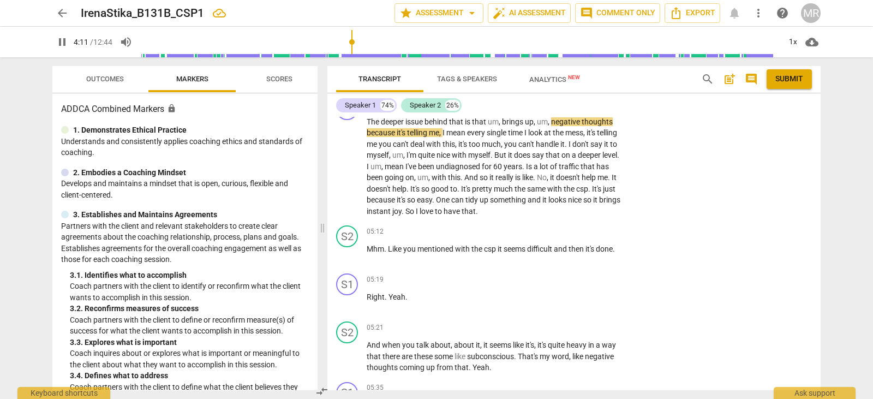
scroll to position [1188, 0]
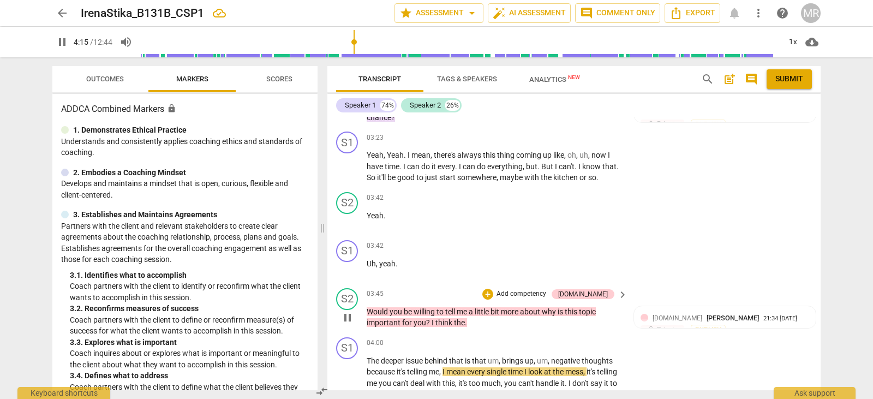
click at [547, 295] on p "Add competency" at bounding box center [521, 294] width 52 height 10
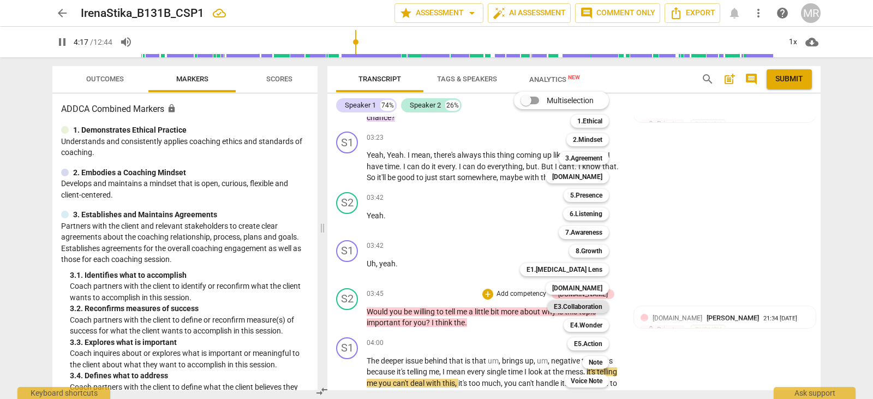
click at [572, 303] on b "E3.Collaboration" at bounding box center [578, 306] width 49 height 13
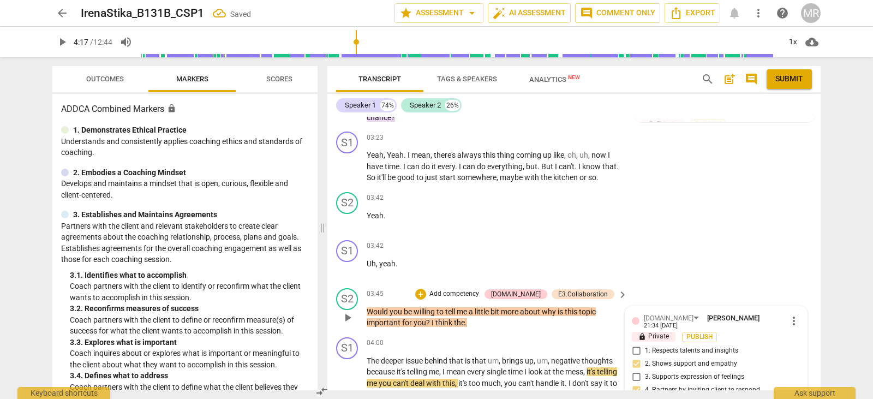
click at [707, 317] on span "[PERSON_NAME]" at bounding box center [733, 318] width 52 height 8
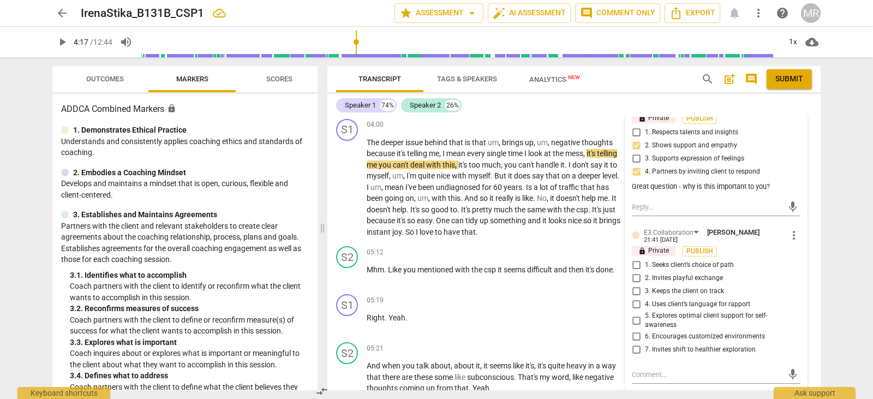
scroll to position [1428, 0]
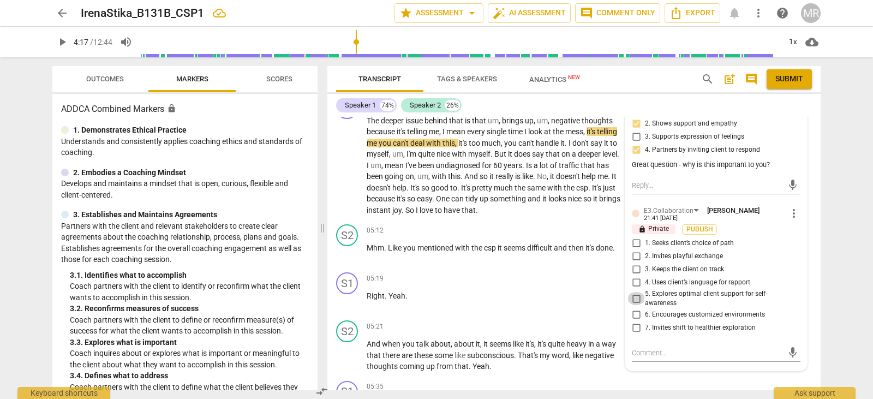
click at [632, 295] on input "5. Explores optimal client support for self-awareness" at bounding box center [635, 298] width 17 height 13
click at [516, 295] on p "Right . Yeah ." at bounding box center [494, 295] width 255 height 11
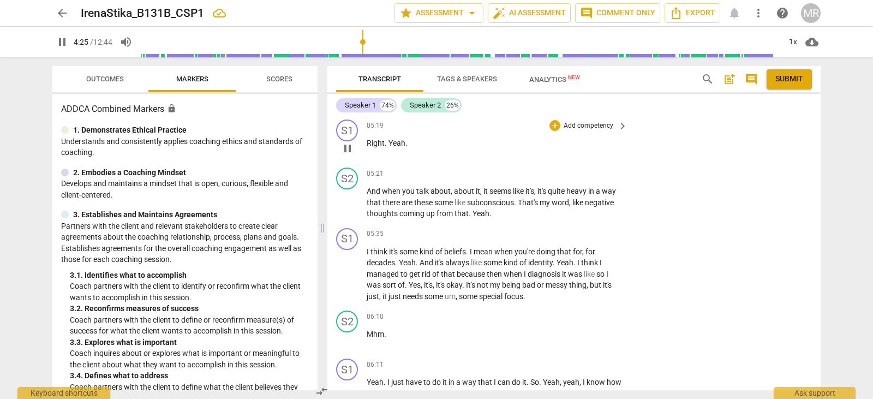
scroll to position [1624, 0]
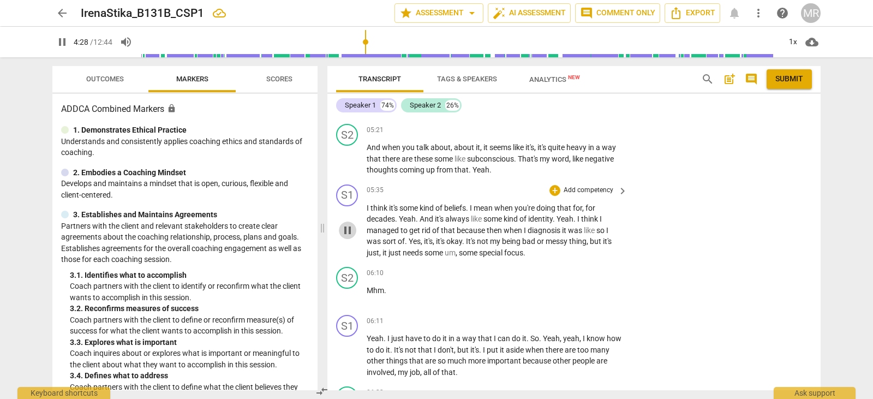
click at [348, 232] on span "pause" at bounding box center [347, 230] width 13 height 13
